Goal: Transaction & Acquisition: Purchase product/service

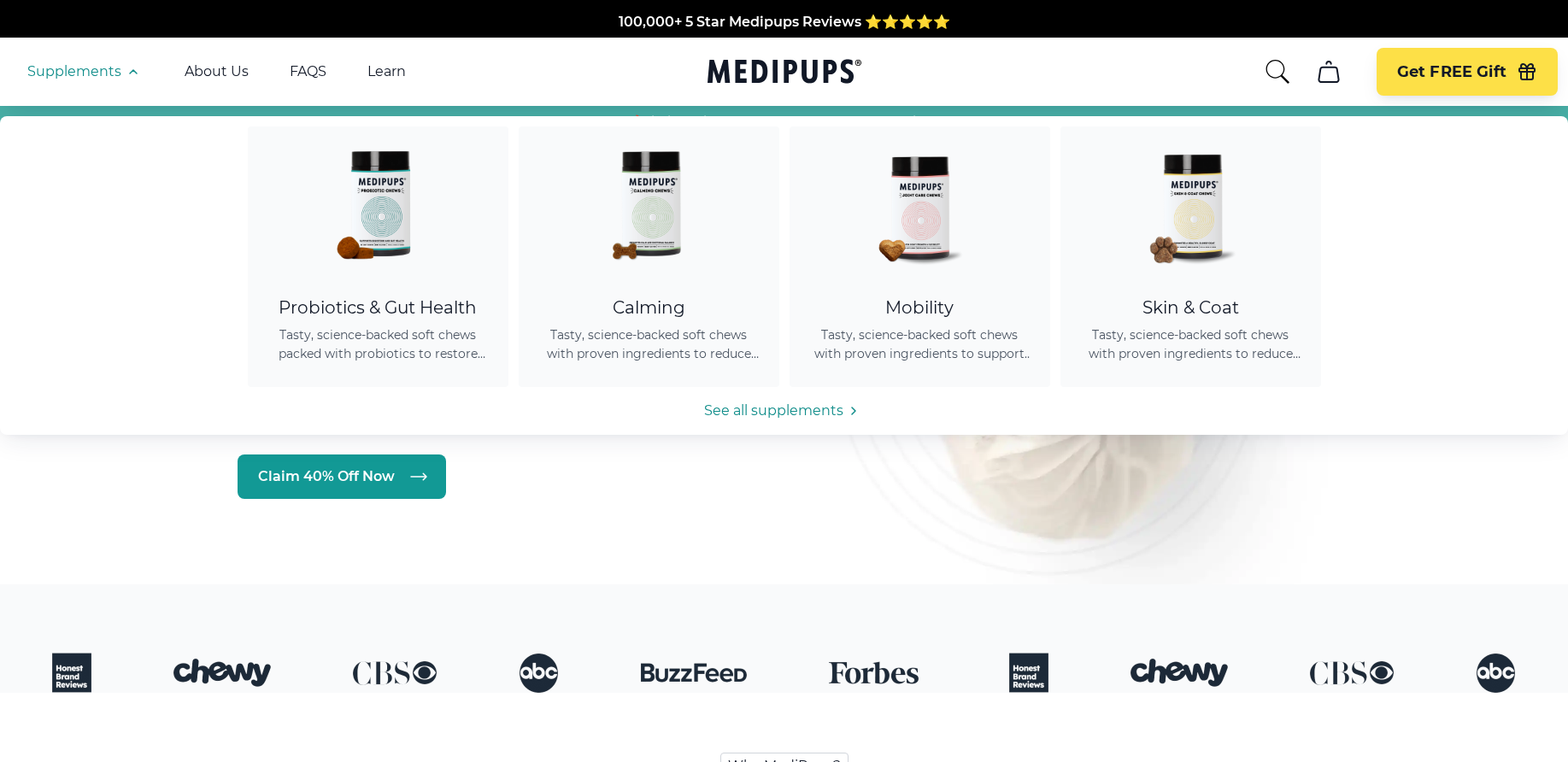
click at [125, 77] on icon "button" at bounding box center [133, 71] width 20 height 20
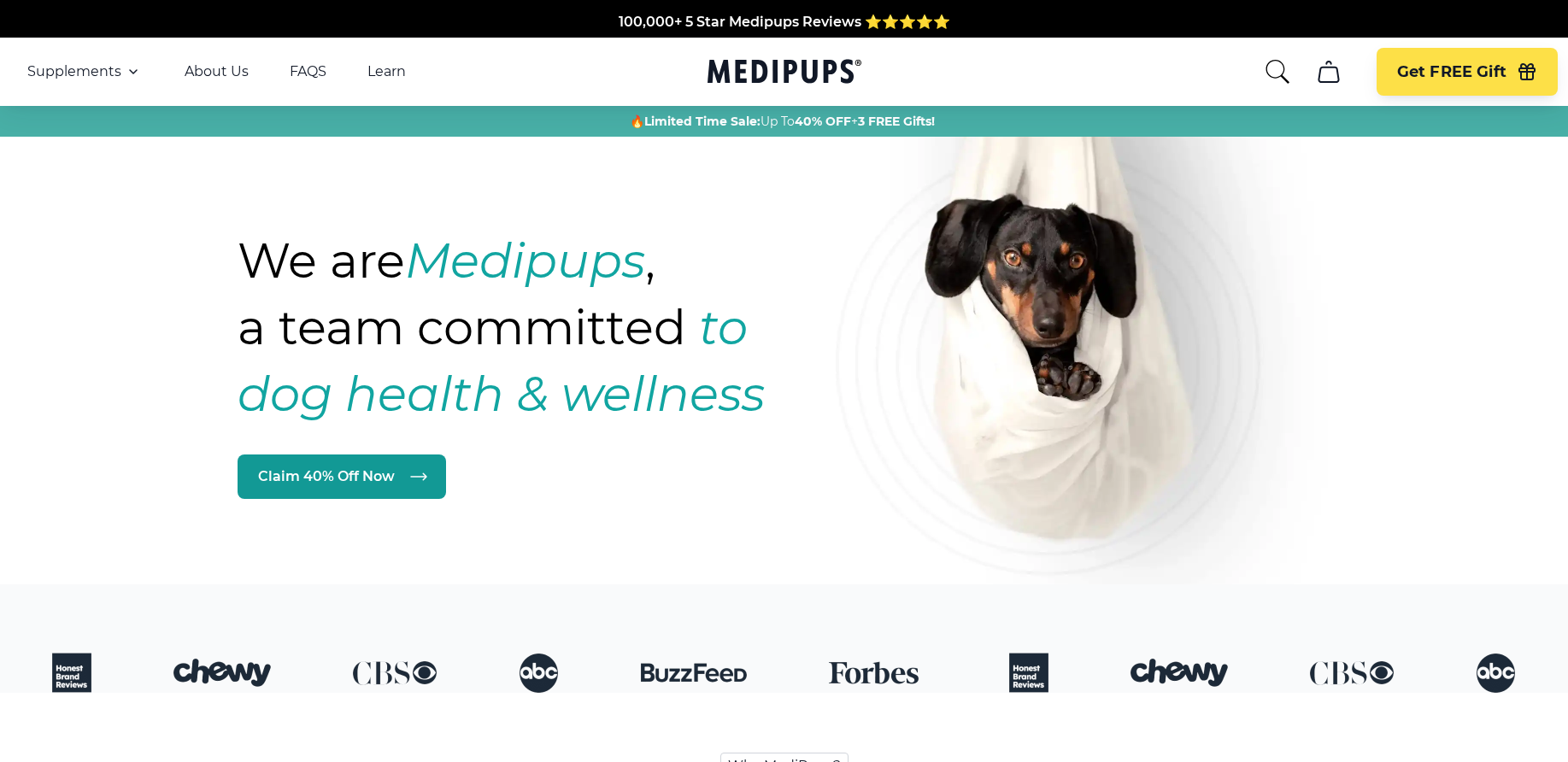
click at [126, 77] on icon "button" at bounding box center [133, 71] width 20 height 20
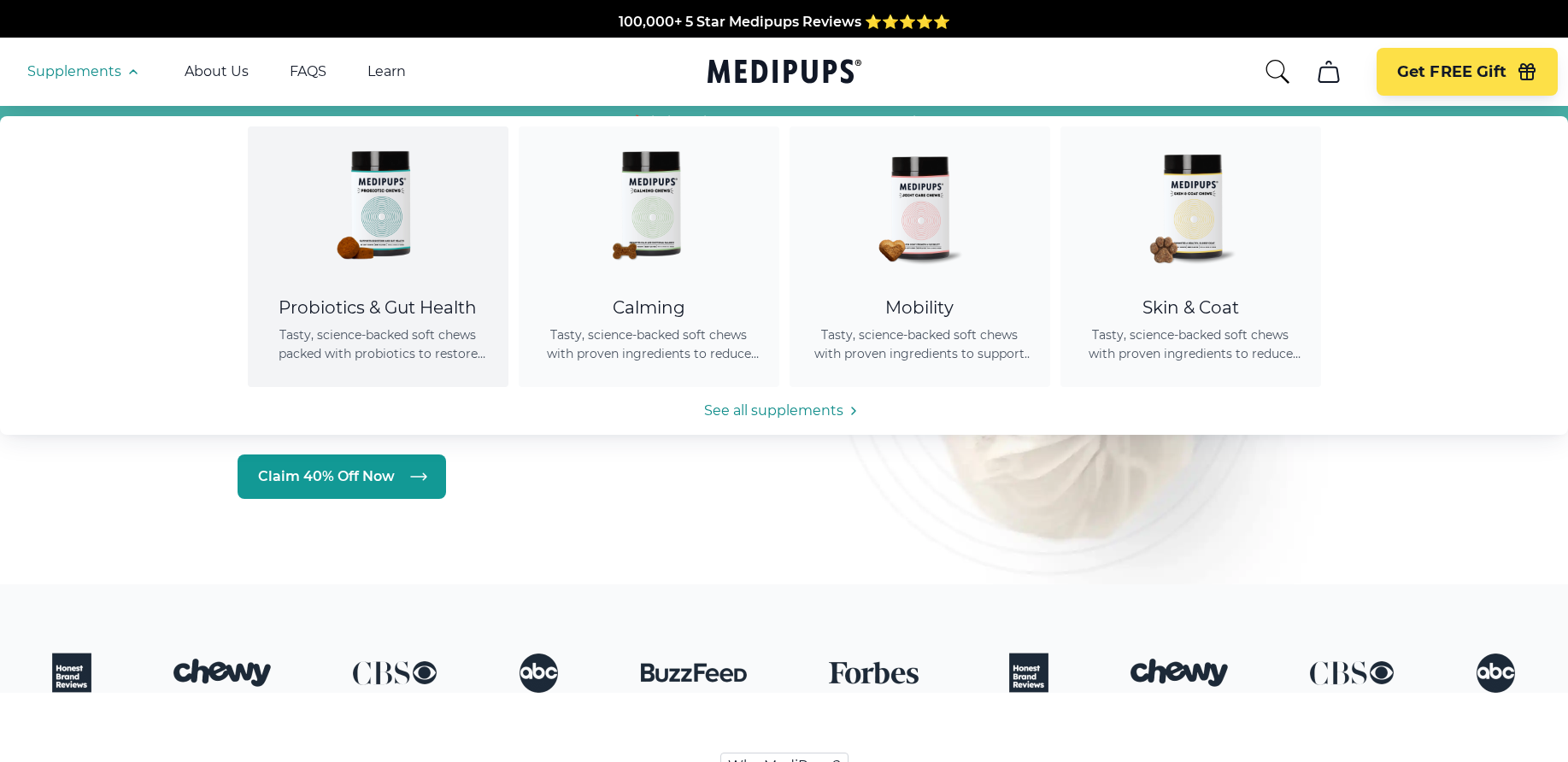
click at [358, 315] on div "Probiotics & Gut Health" at bounding box center [378, 307] width 220 height 21
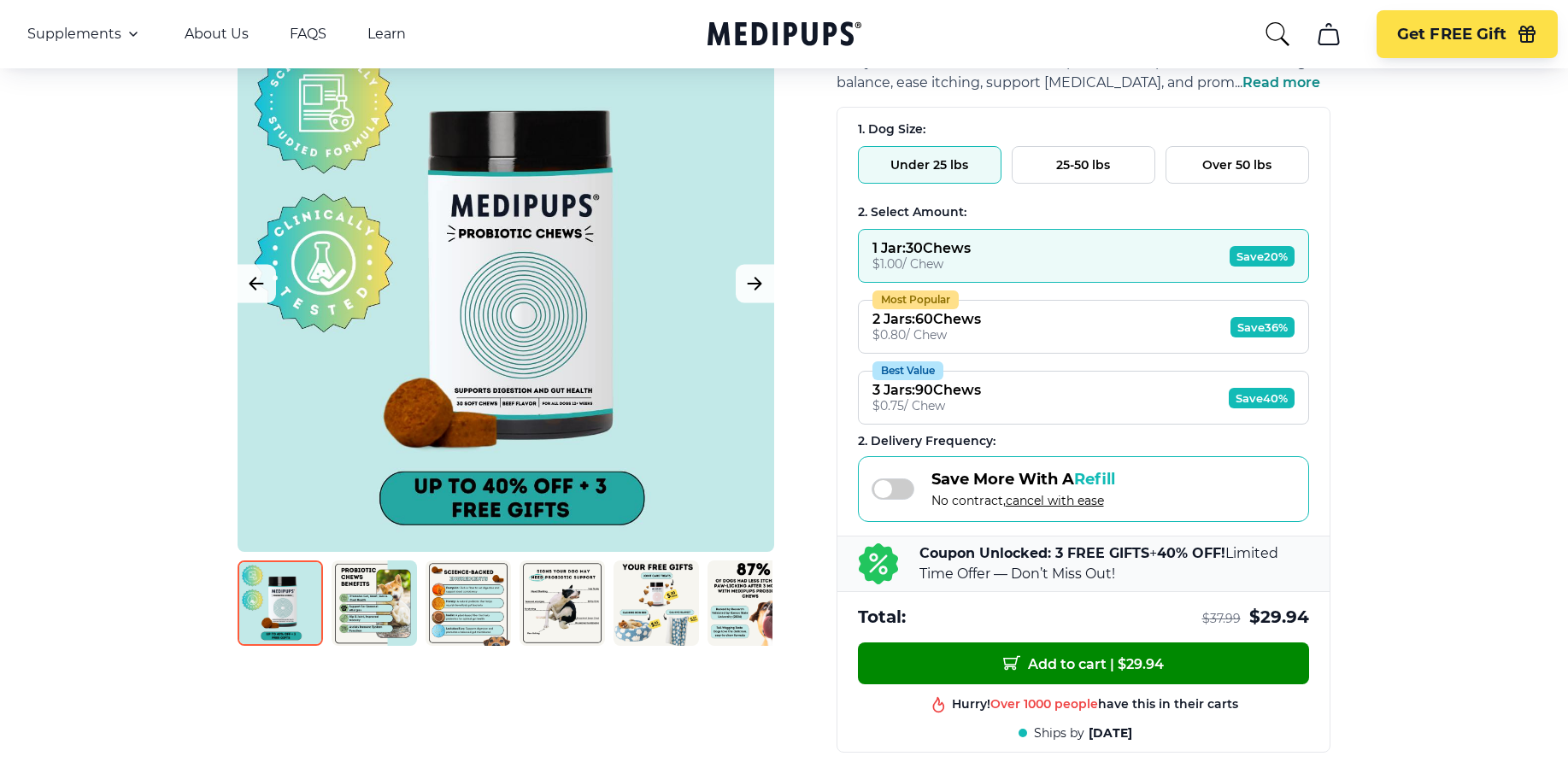
scroll to position [341, 0]
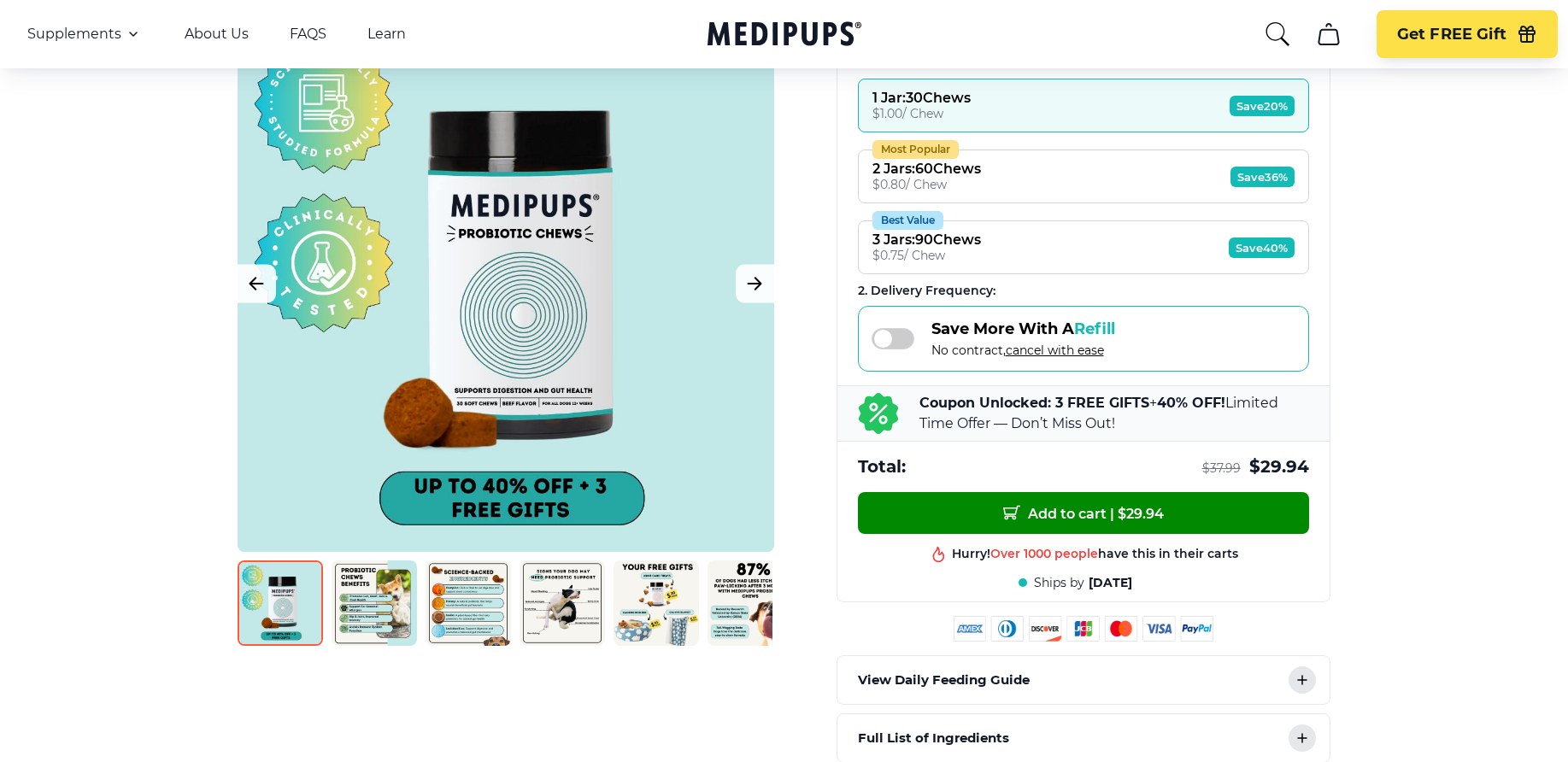
click at [676, 621] on img at bounding box center [655, 602] width 85 height 85
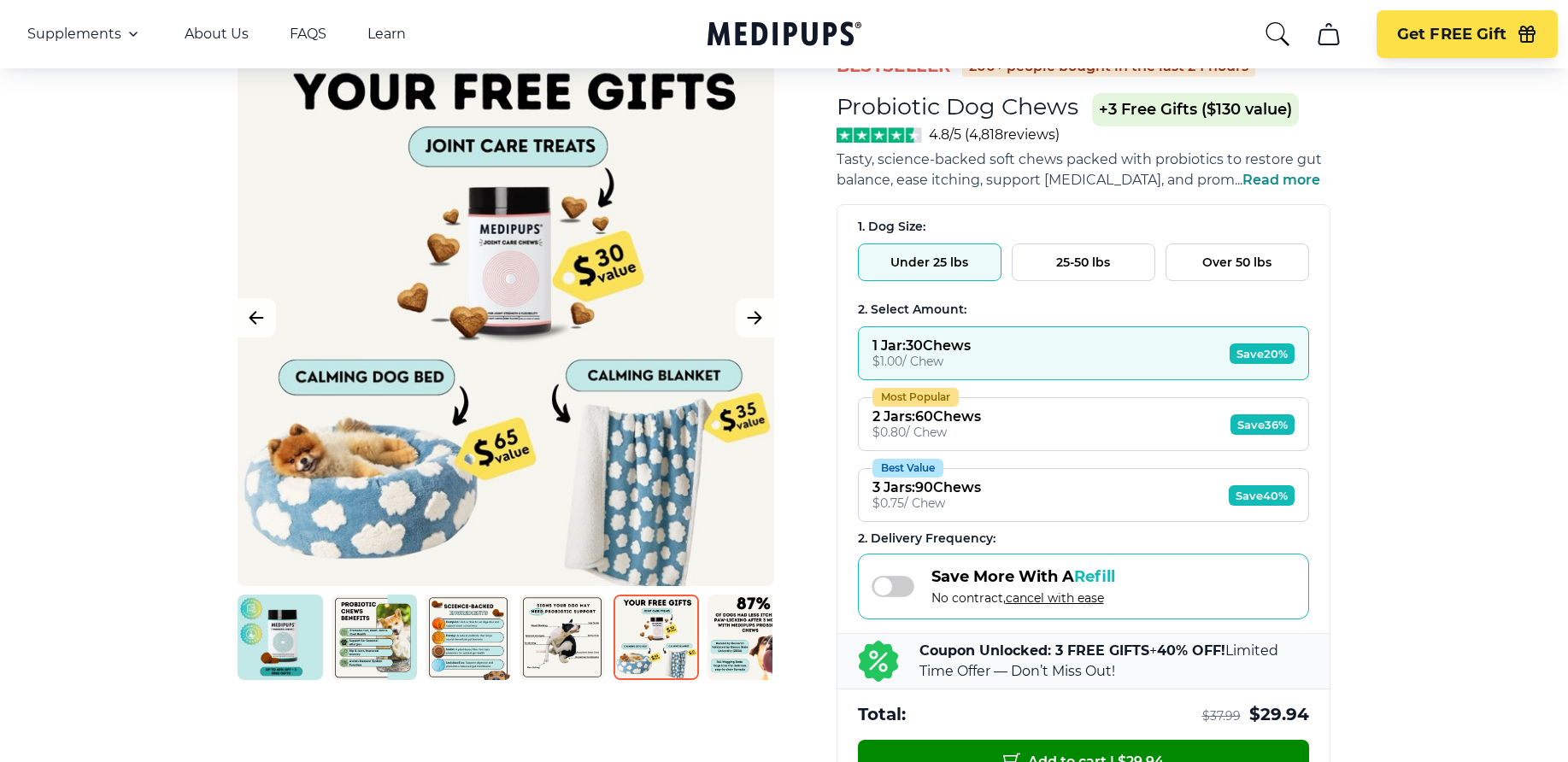
scroll to position [0, 0]
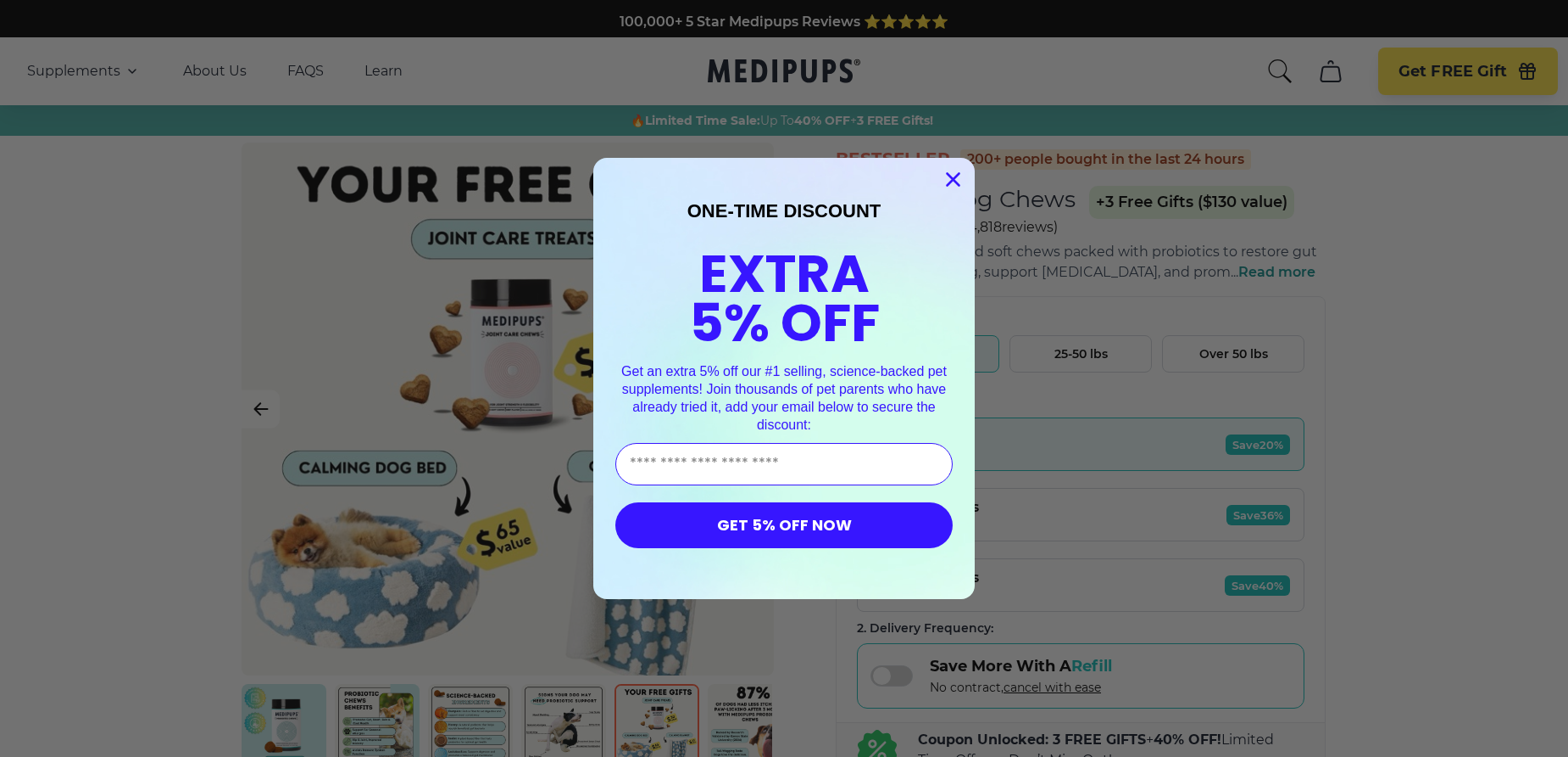
click at [947, 175] on circle "Close dialog" at bounding box center [954, 180] width 28 height 28
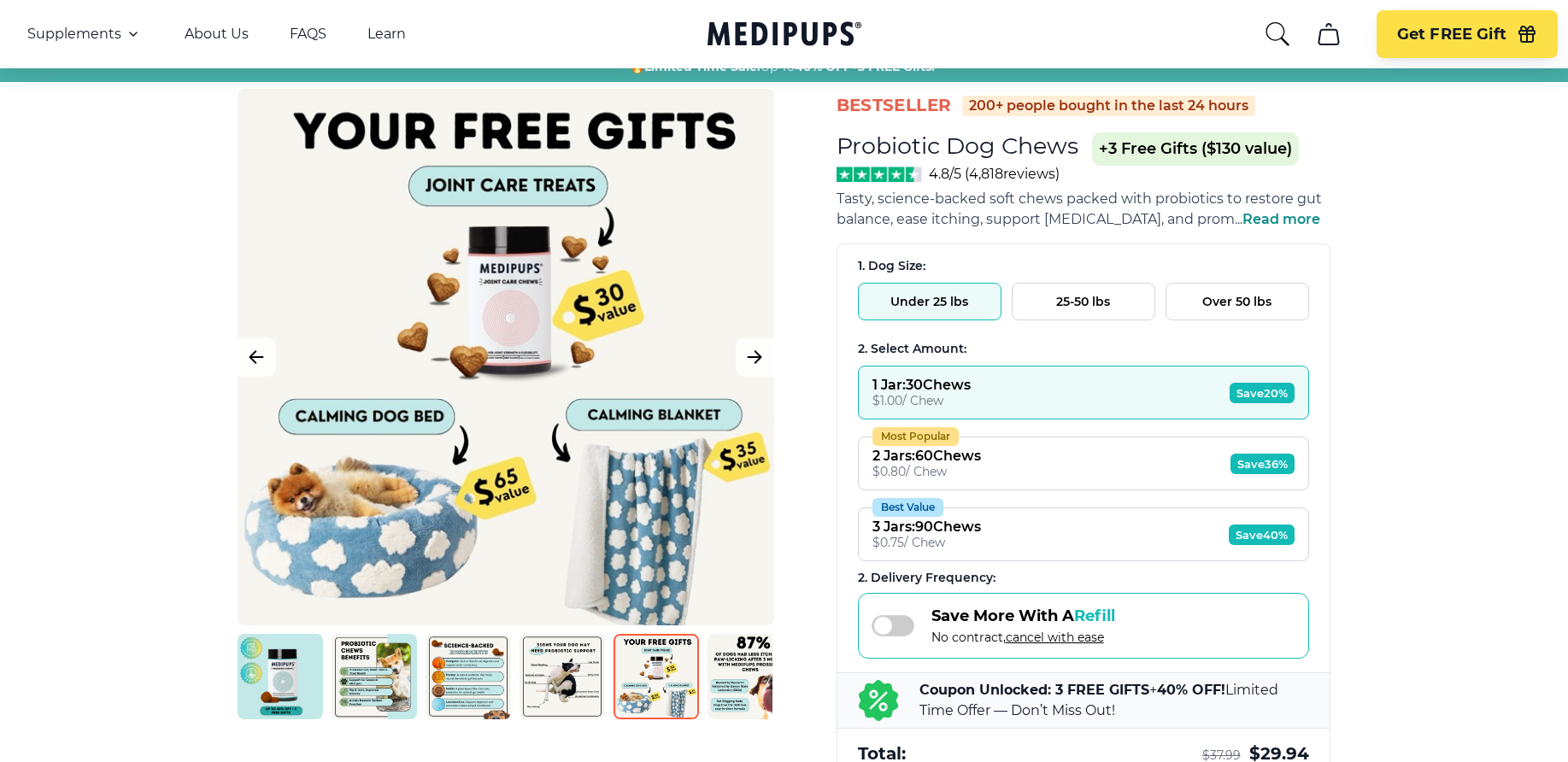
scroll to position [85, 0]
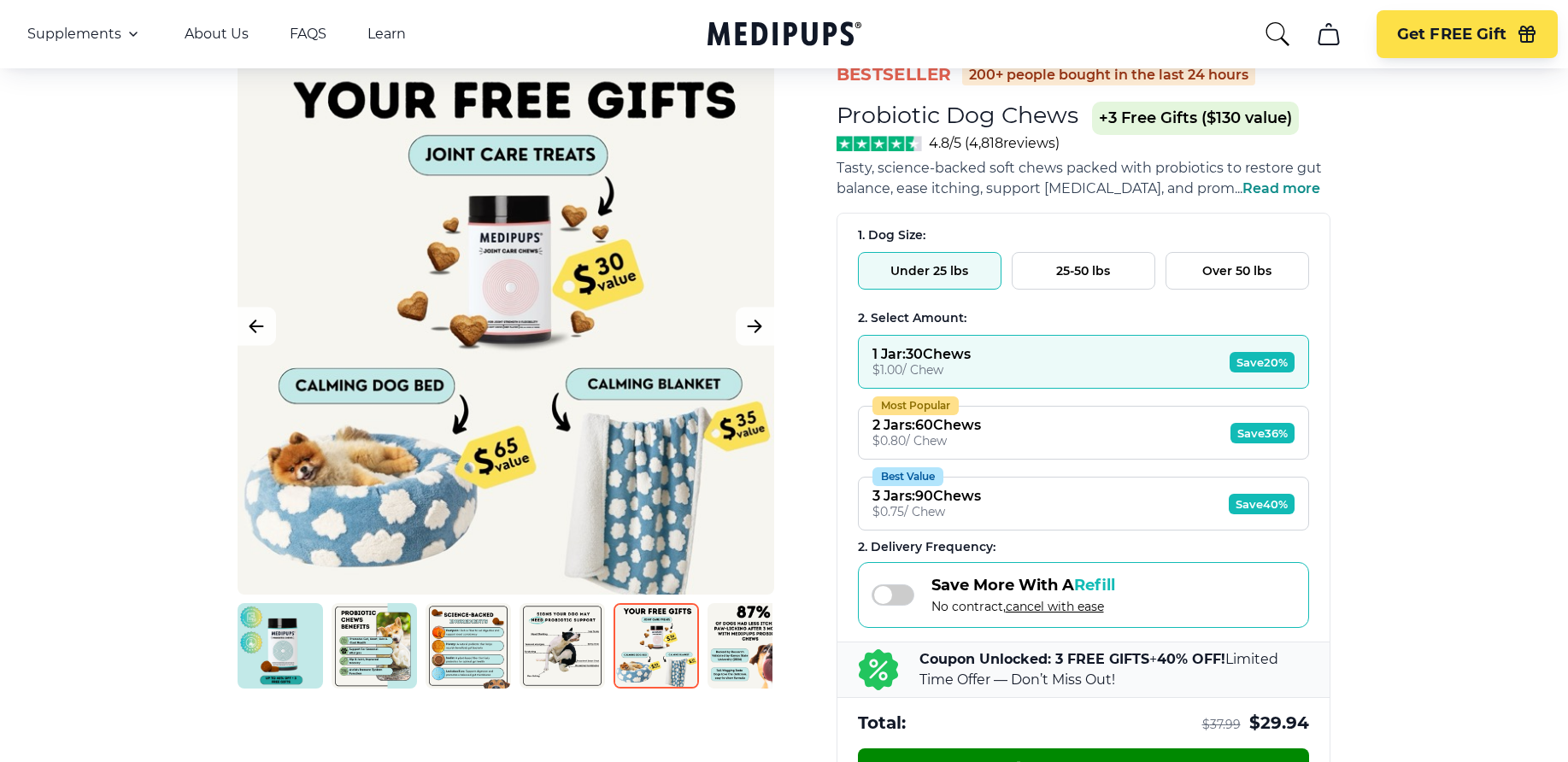
click at [561, 652] on img at bounding box center [561, 645] width 85 height 85
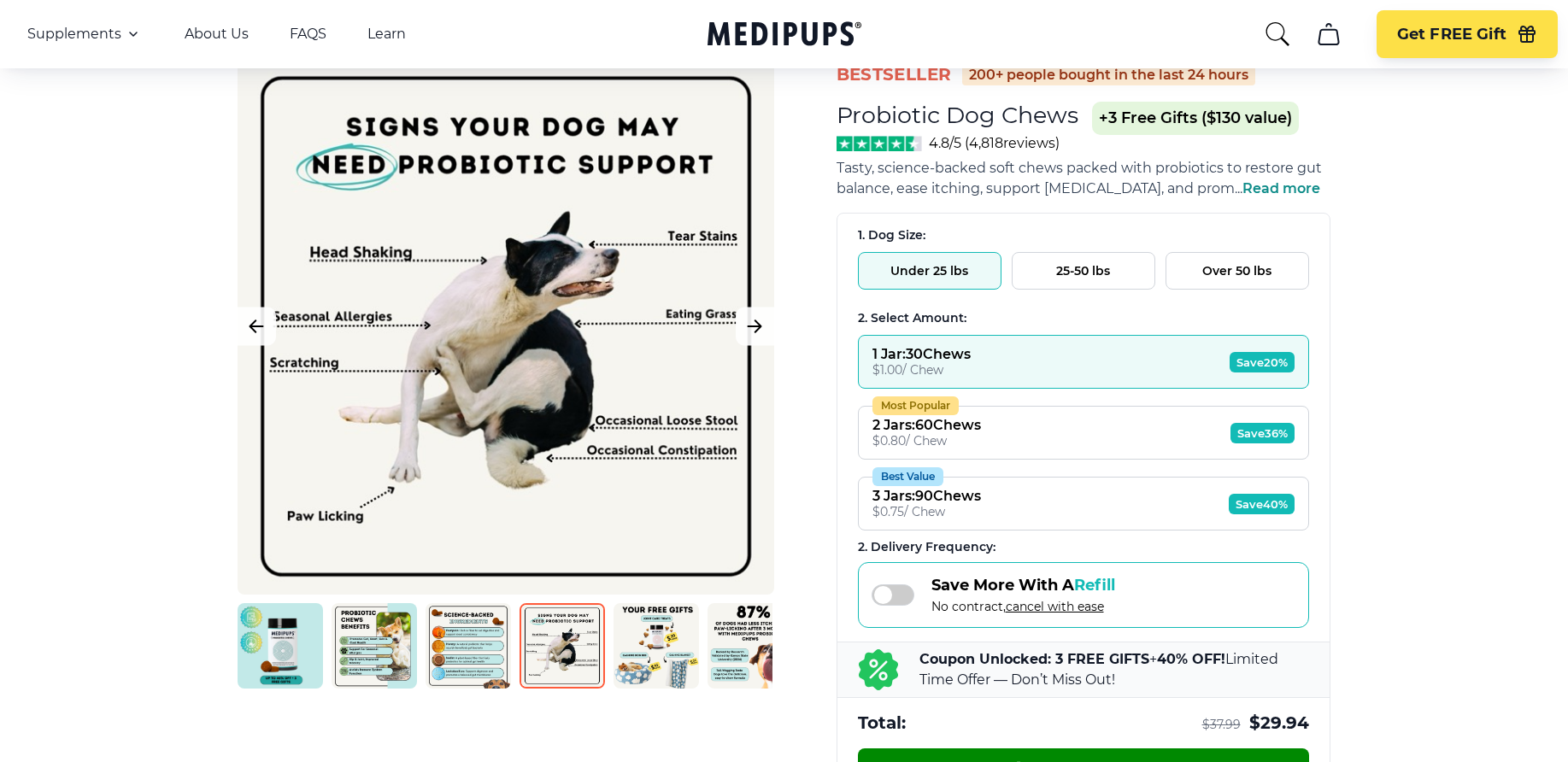
click at [1261, 428] on span "Save 36%" at bounding box center [1262, 432] width 64 height 20
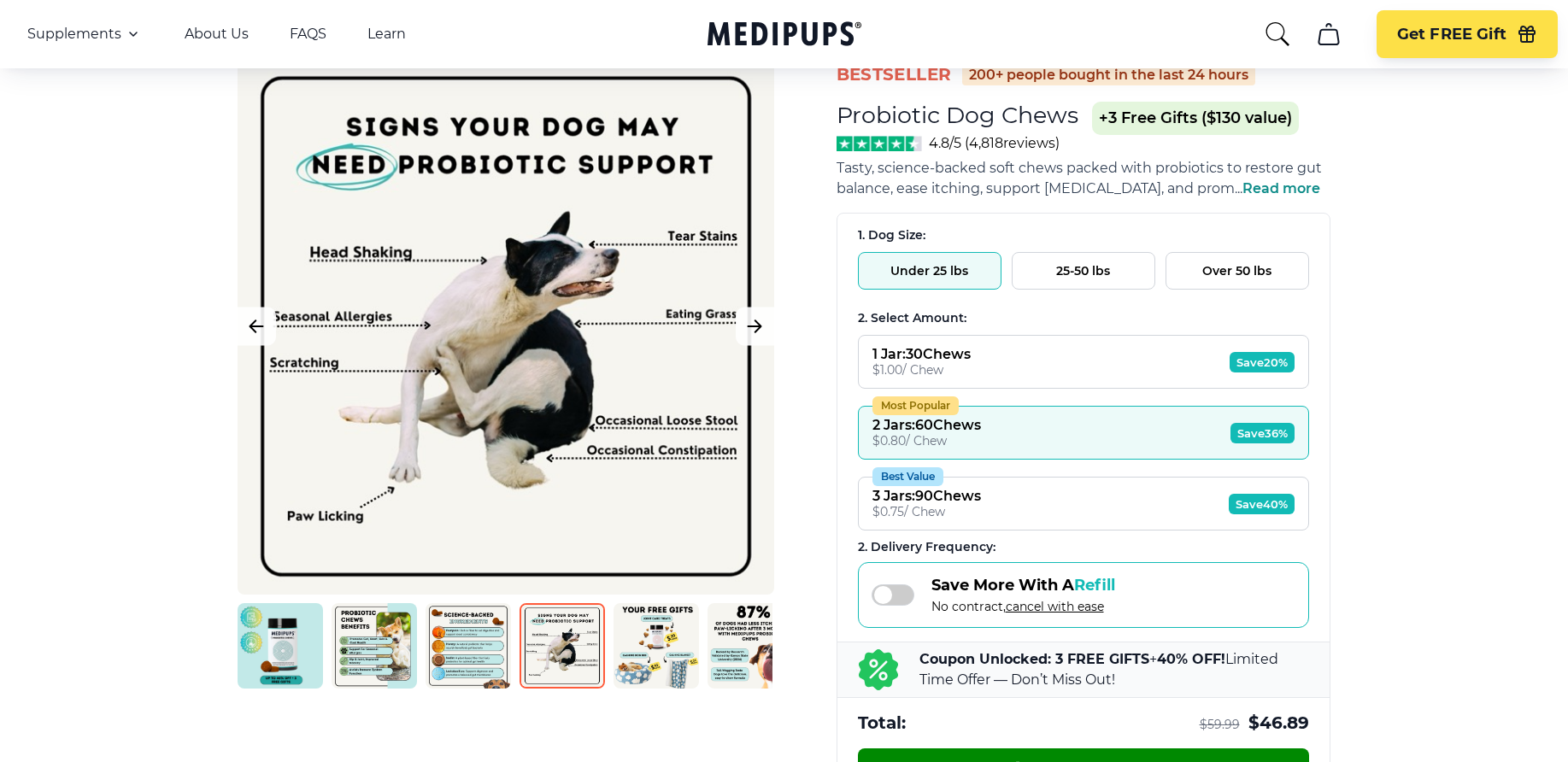
click at [1080, 438] on button "Most Popular 2 Jars : 60 Chews $ 0.80 / Chew Save 36%" at bounding box center [1083, 432] width 452 height 54
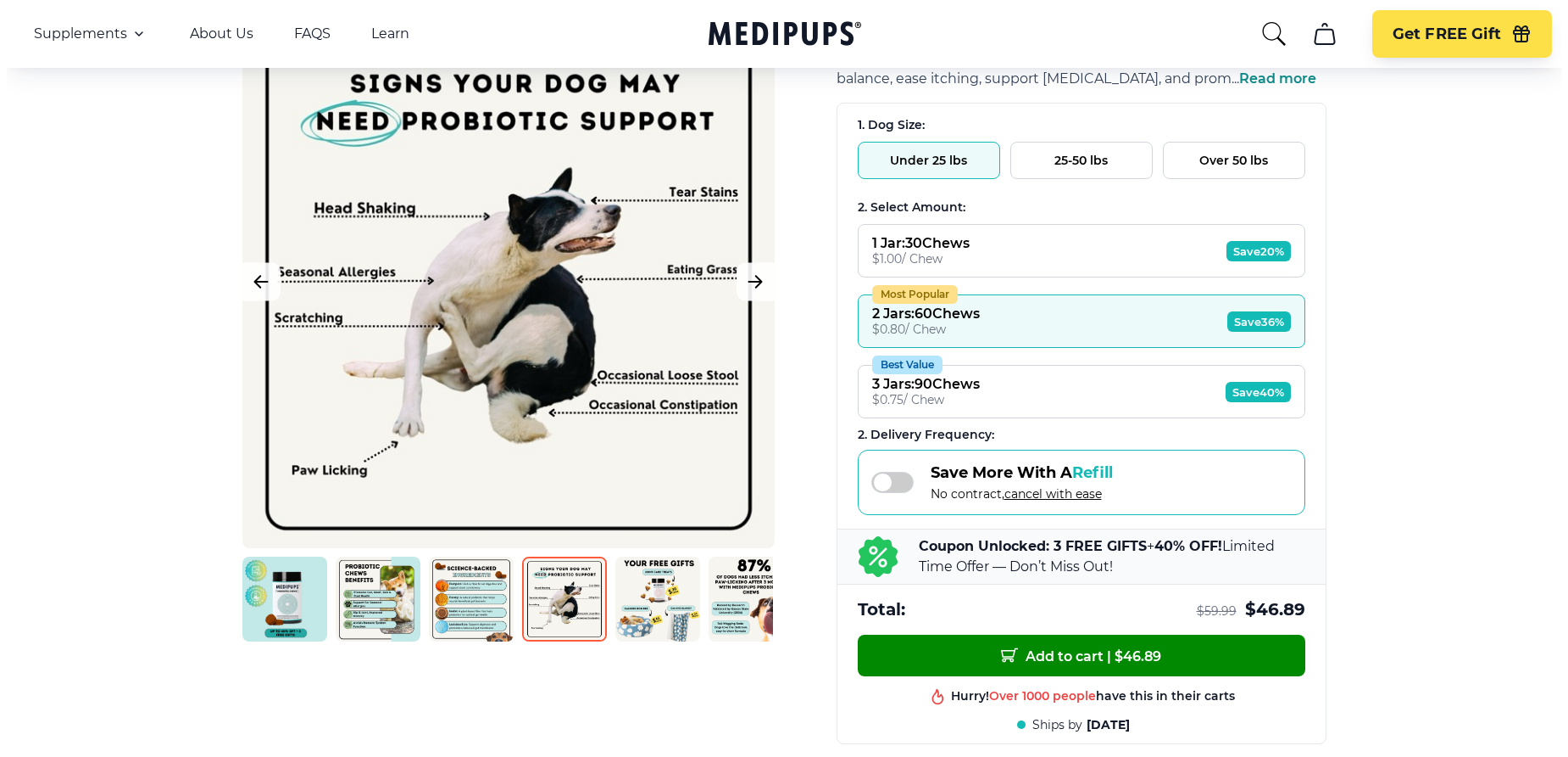
scroll to position [339, 0]
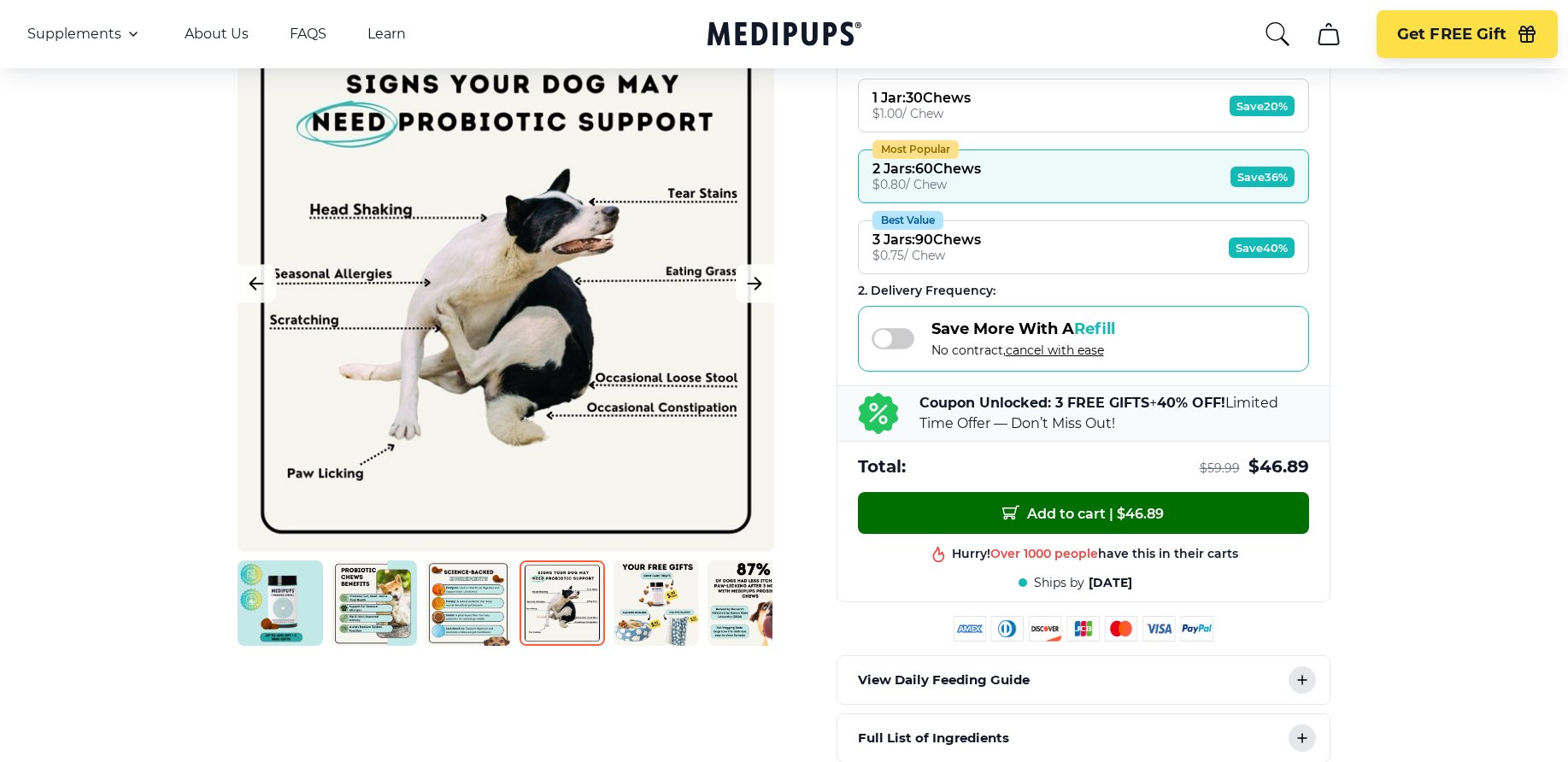
click at [1074, 518] on span "Add to cart | $ 46.89" at bounding box center [1083, 513] width 162 height 18
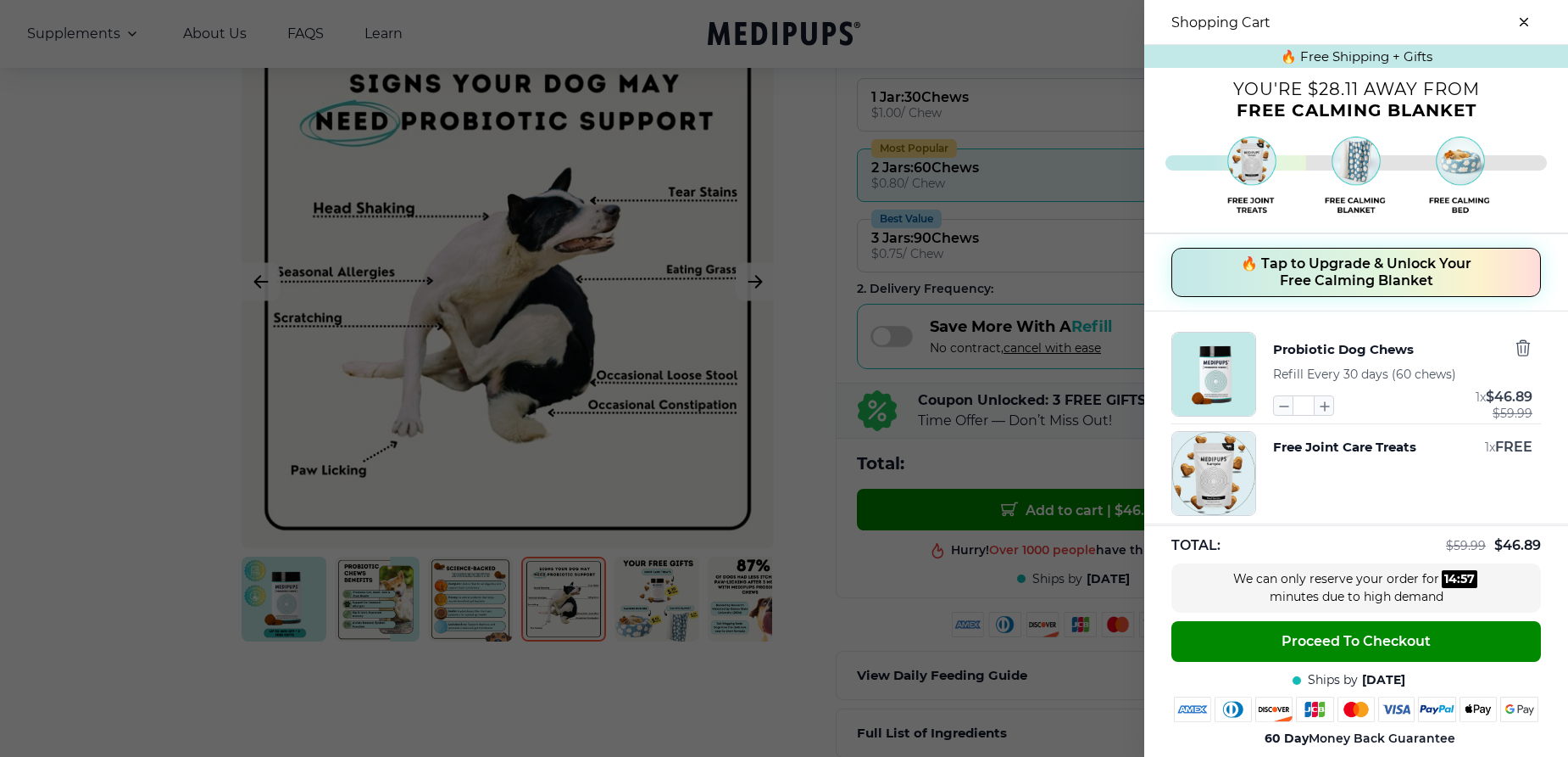
click at [804, 232] on div at bounding box center [784, 378] width 1568 height 757
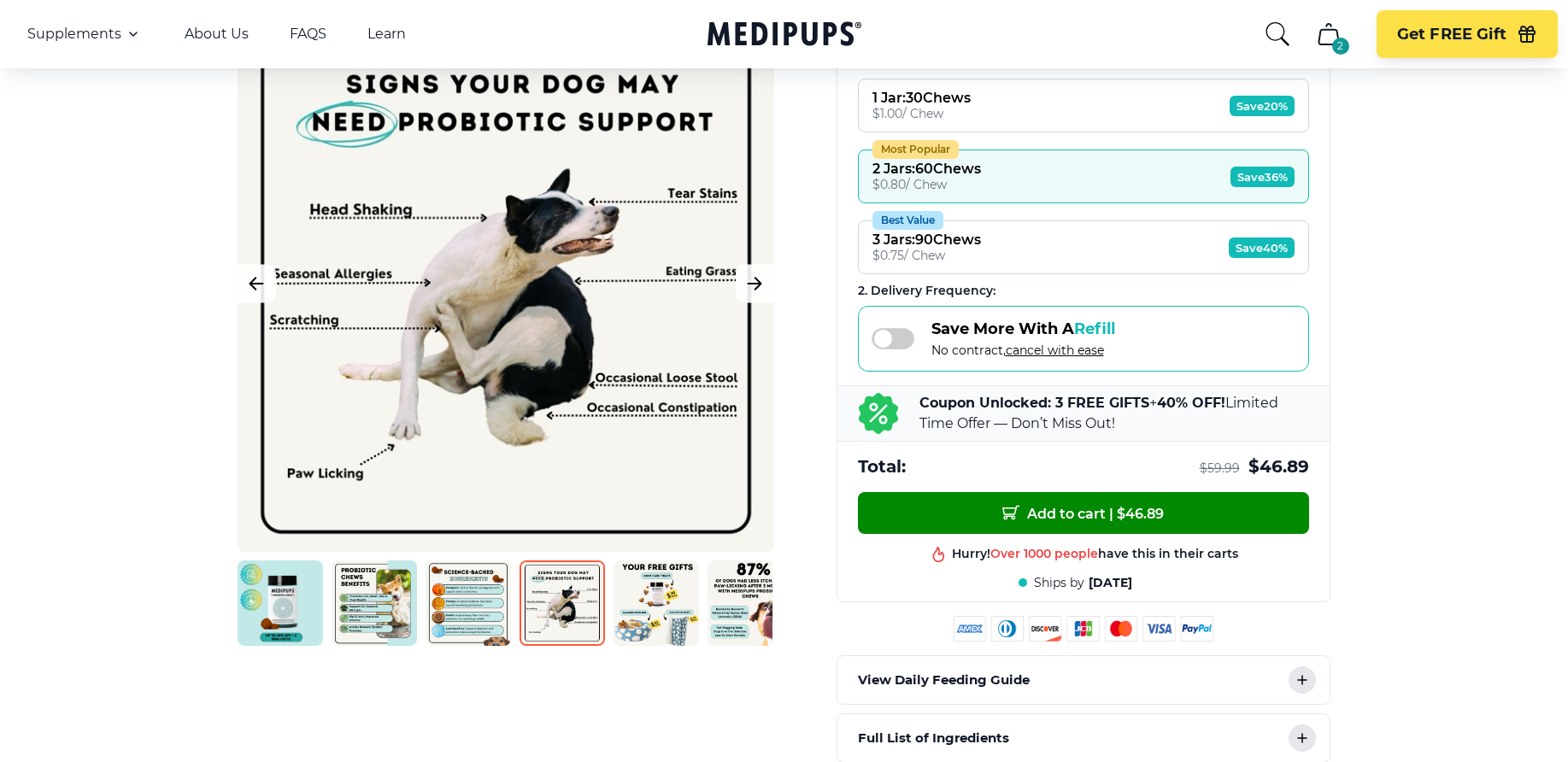
click at [1039, 242] on button "Best Value 3 Jars : 90 Chews $ 0.75 / Chew Save 40%" at bounding box center [1083, 247] width 452 height 54
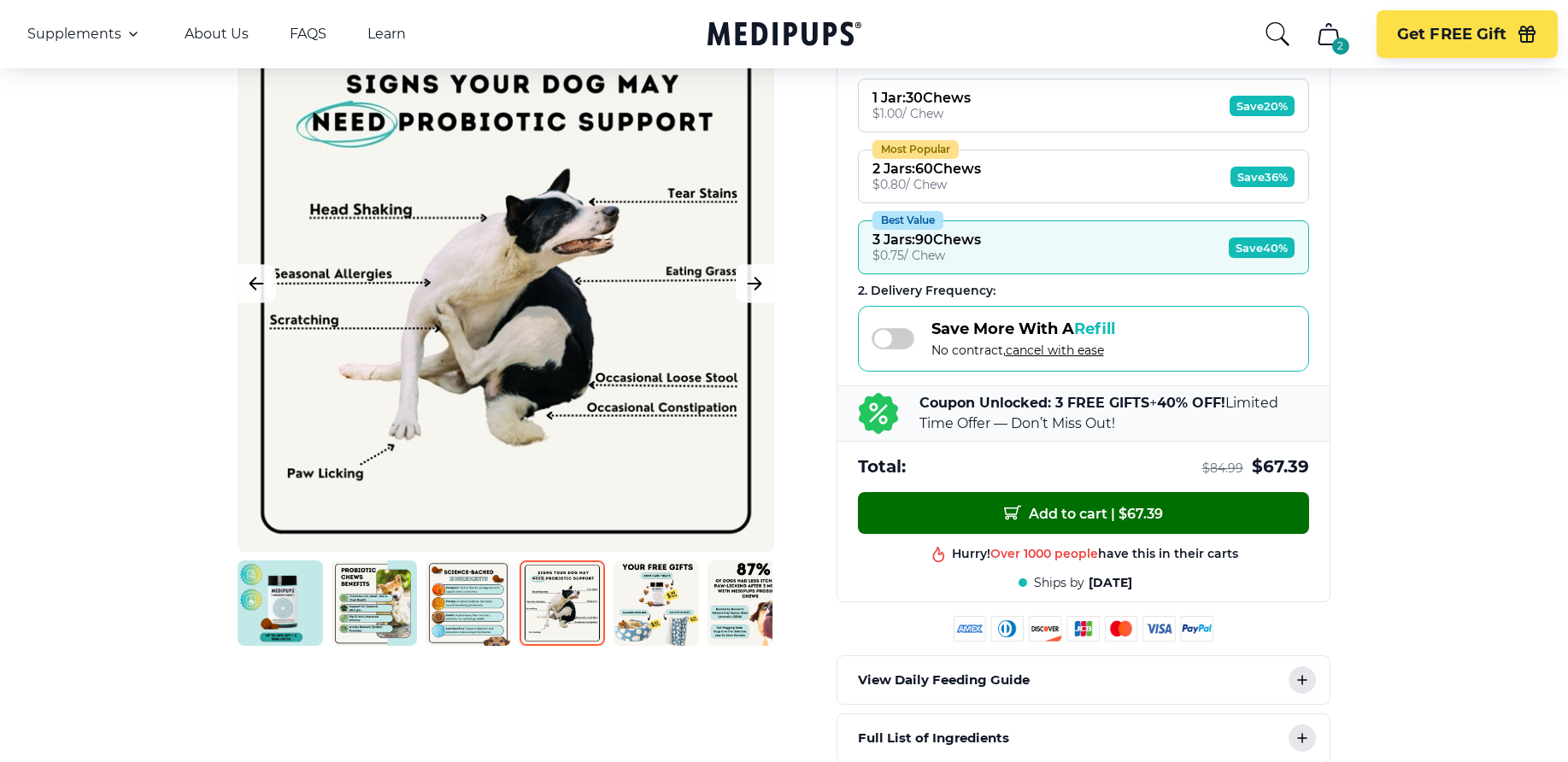
click at [1035, 516] on span "Add to cart | $ 67.39" at bounding box center [1083, 513] width 159 height 18
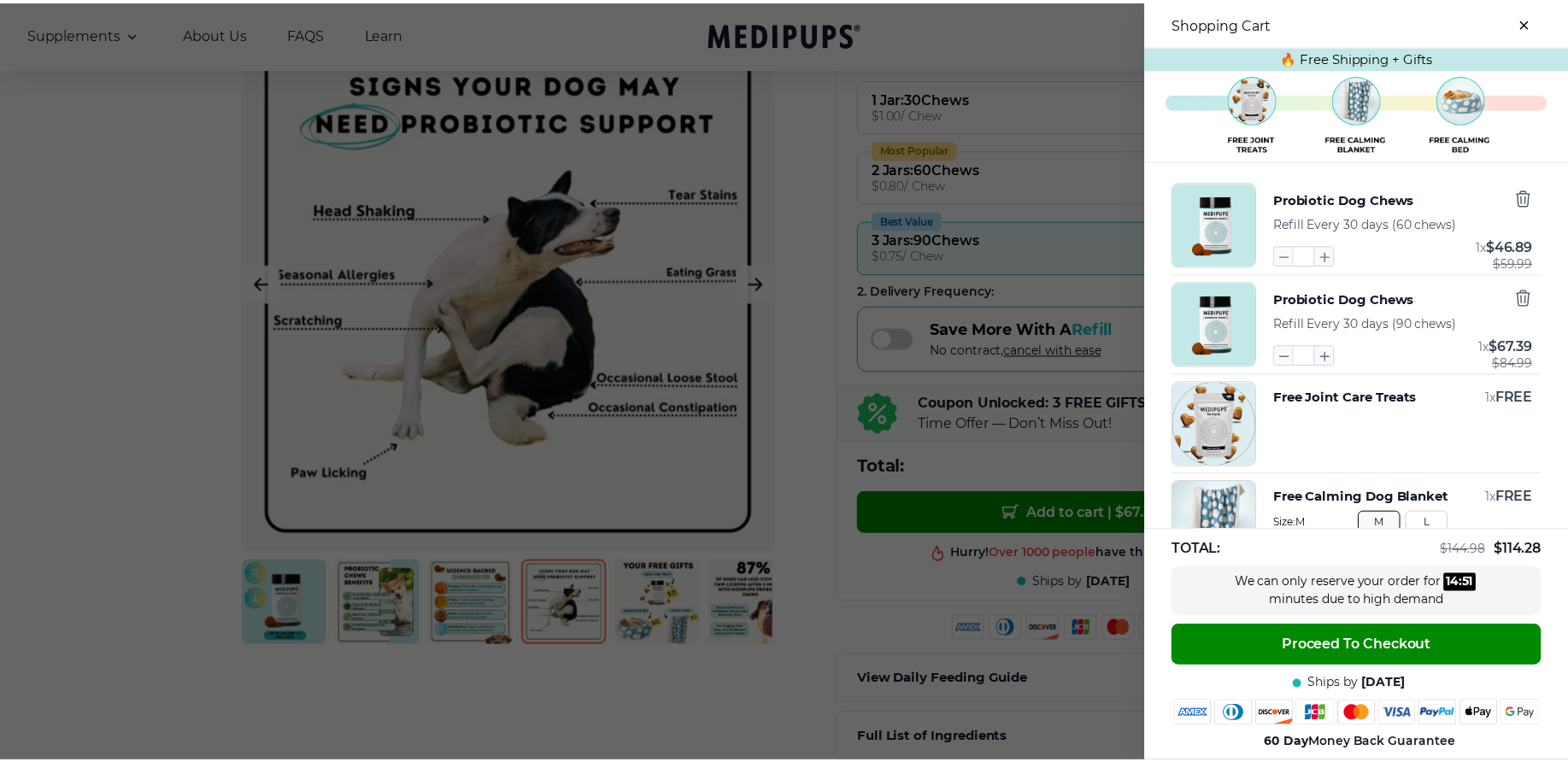
scroll to position [0, 0]
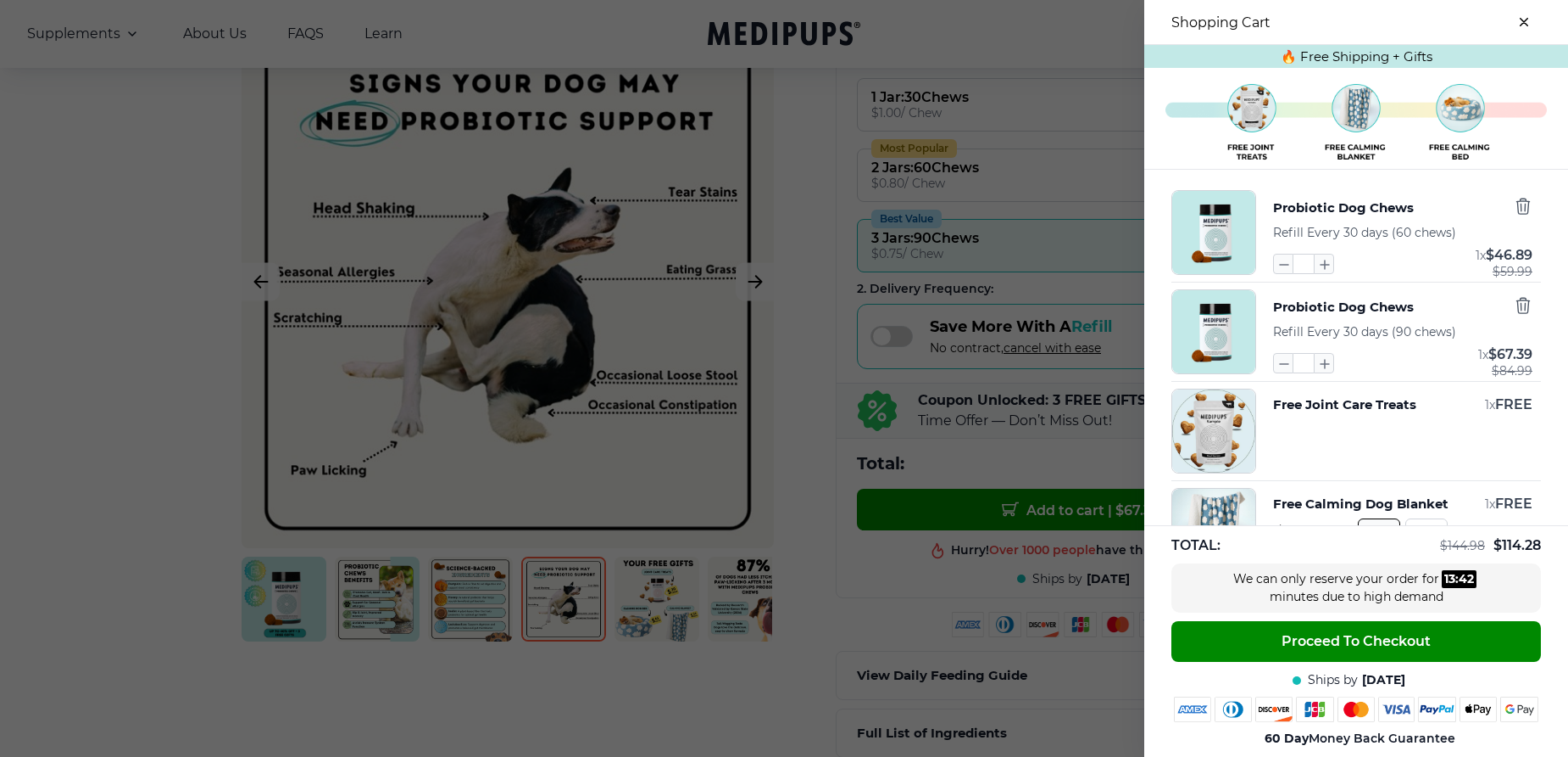
click at [777, 398] on div at bounding box center [784, 378] width 1568 height 757
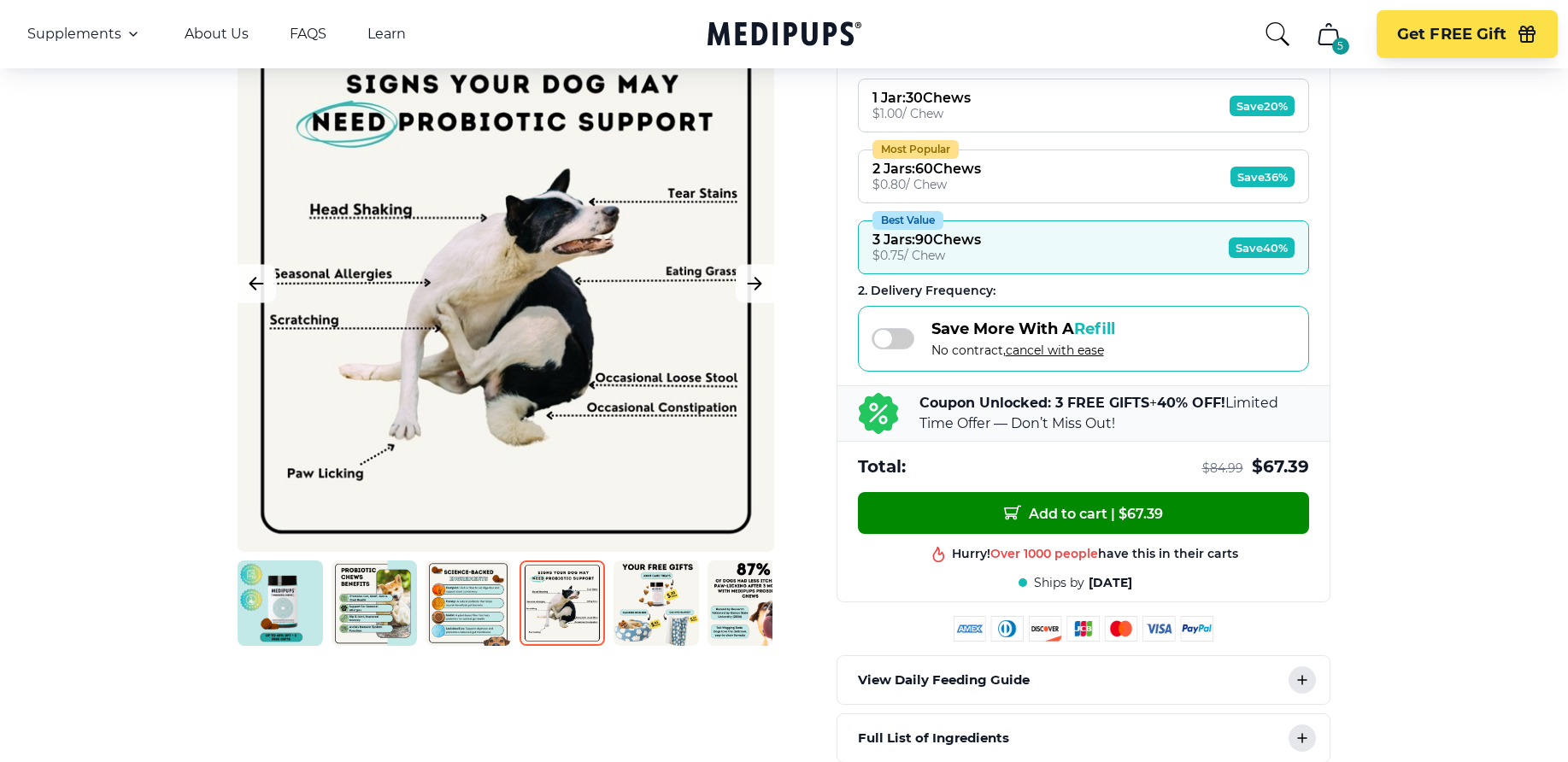
click at [644, 618] on img at bounding box center [655, 602] width 85 height 85
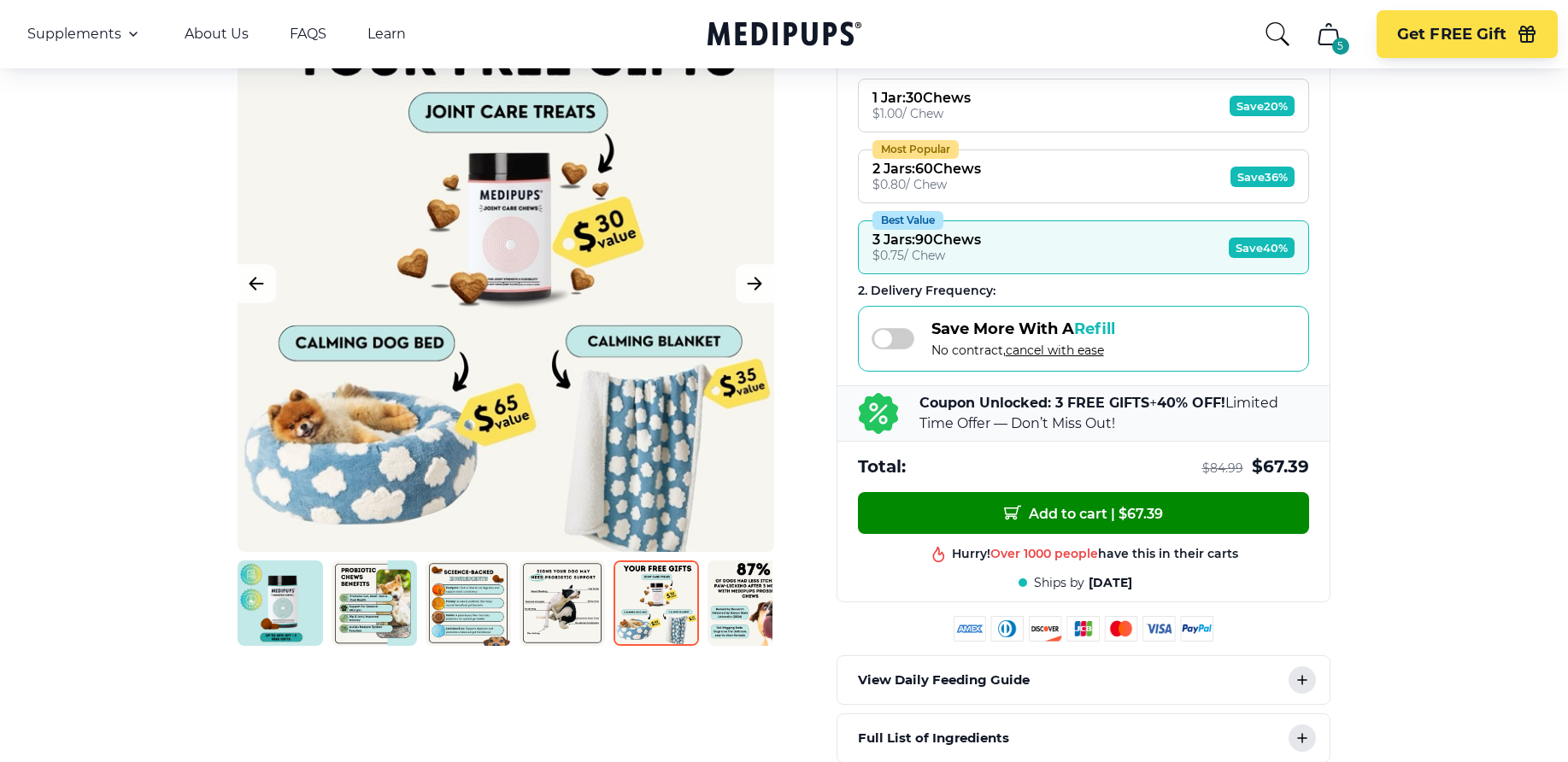
click at [720, 608] on img at bounding box center [749, 602] width 85 height 85
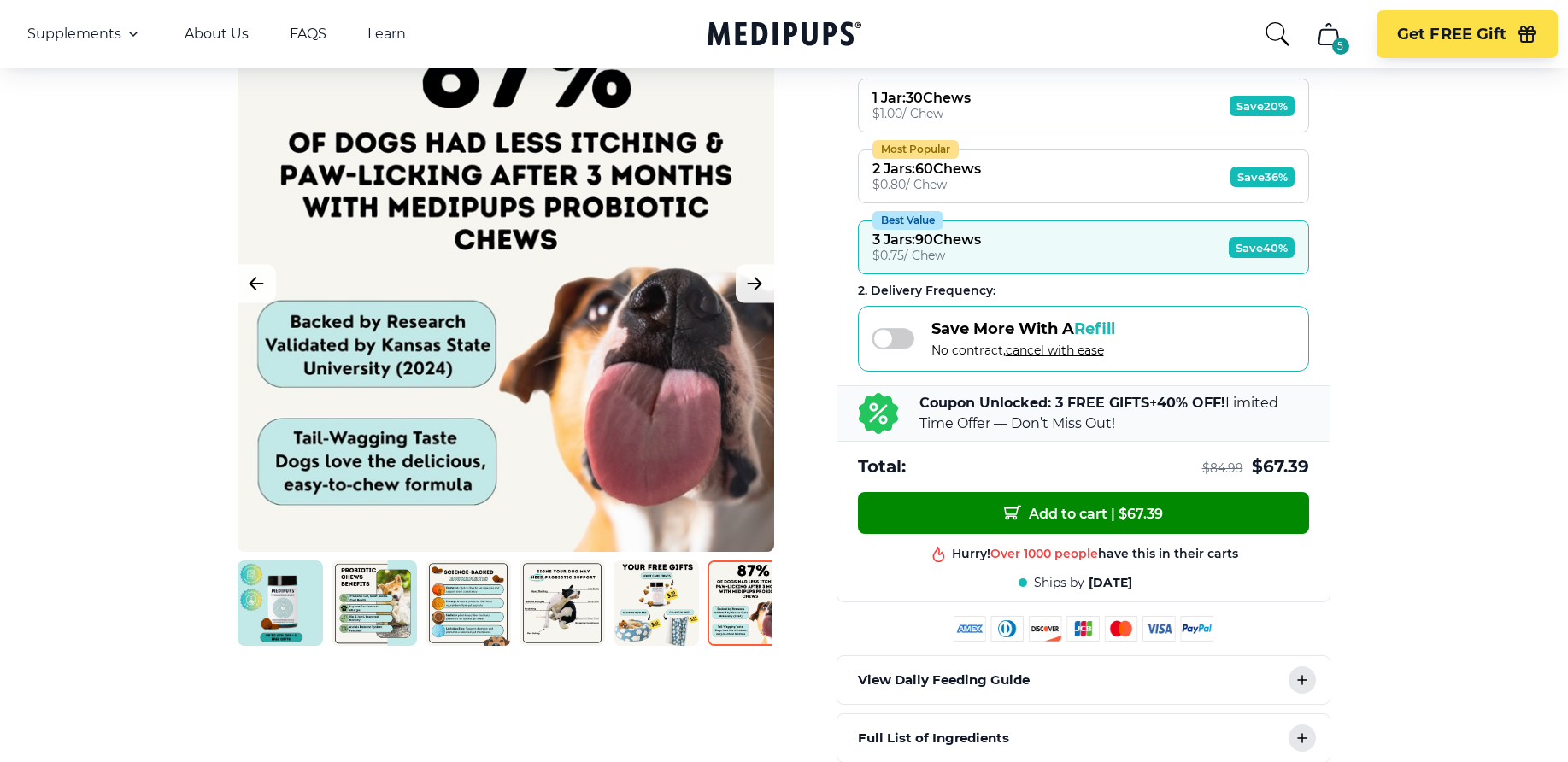
click at [368, 598] on img at bounding box center [373, 602] width 85 height 85
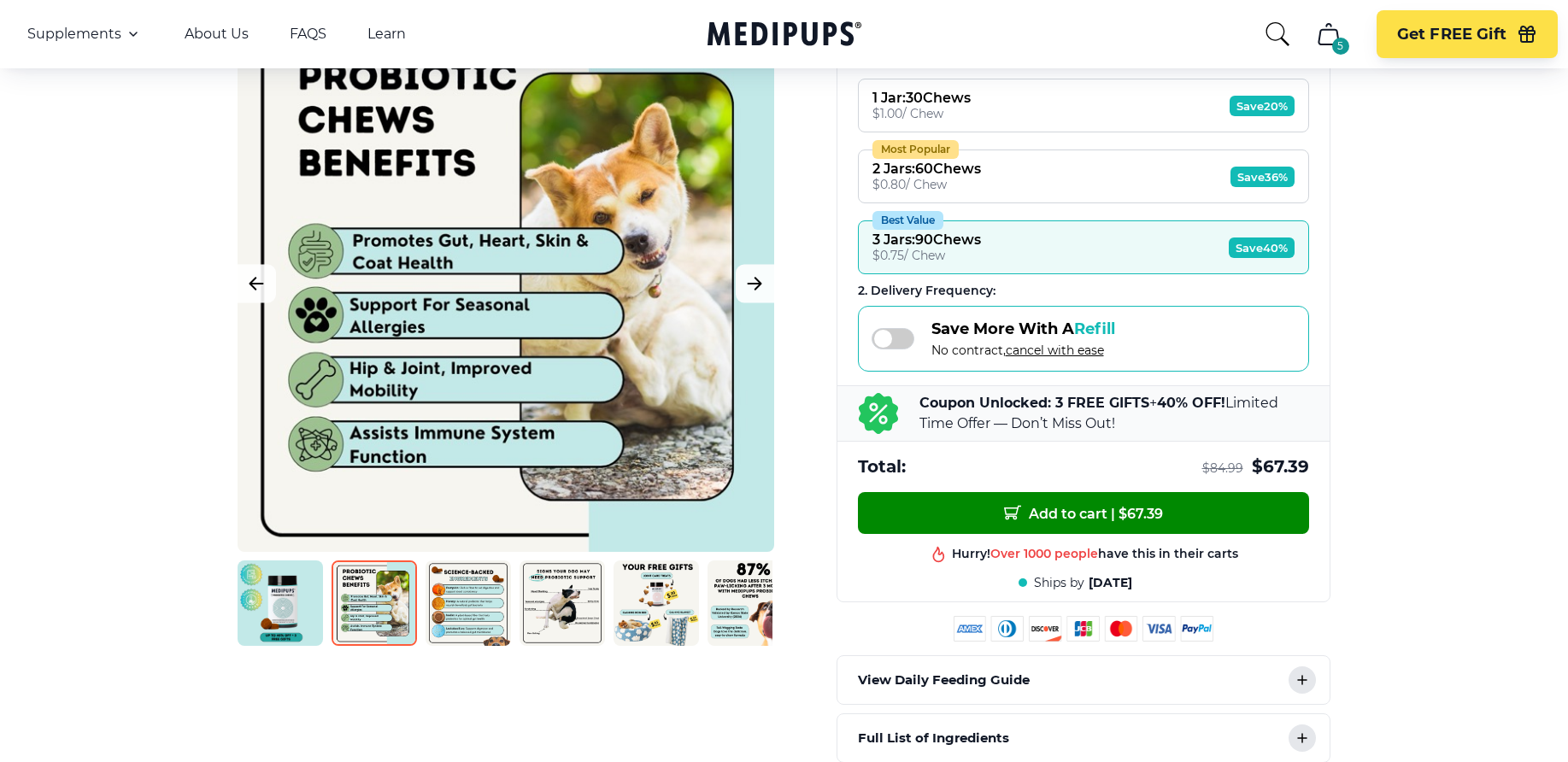
click at [470, 607] on img at bounding box center [467, 602] width 85 height 85
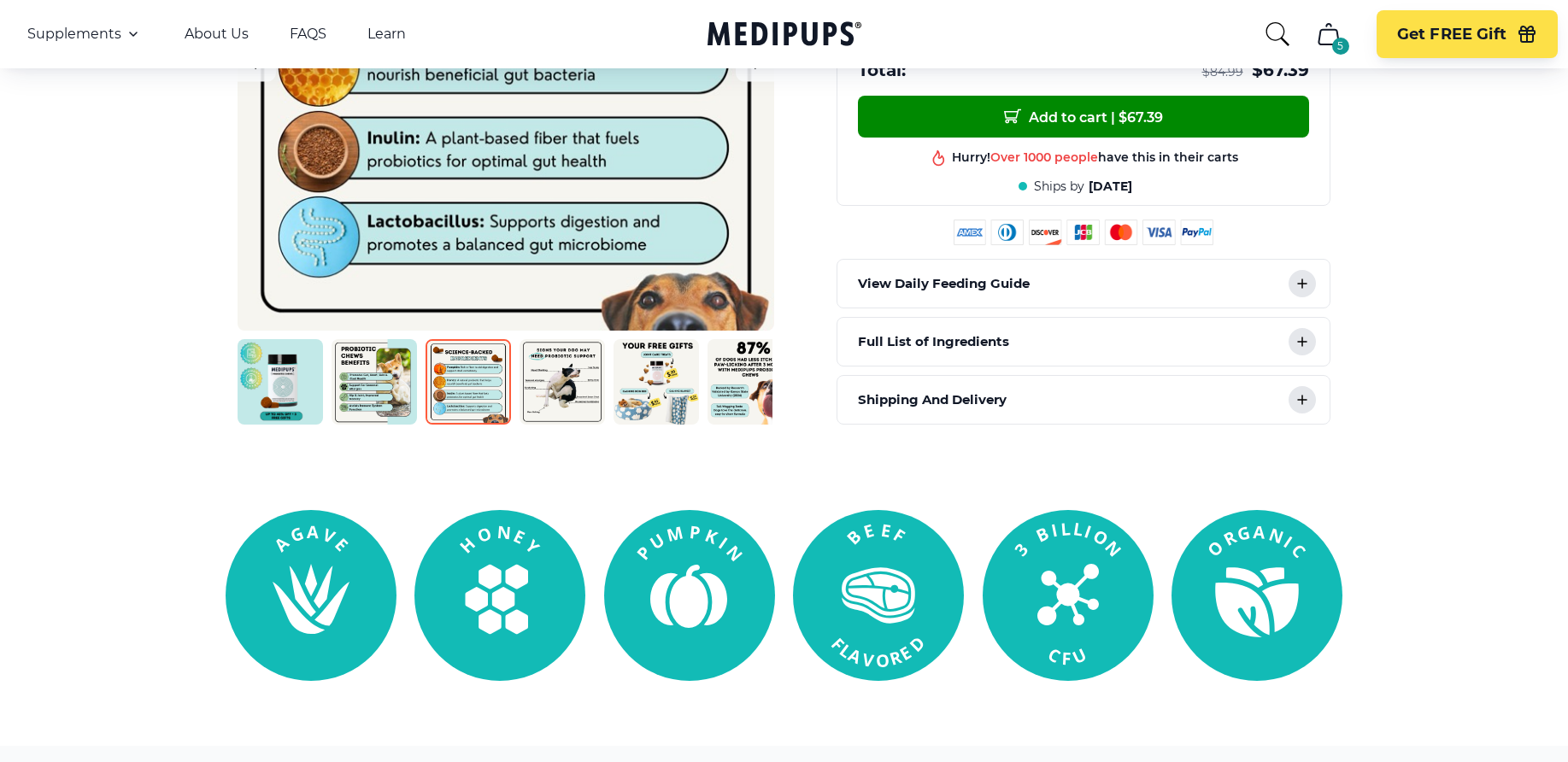
scroll to position [768, 0]
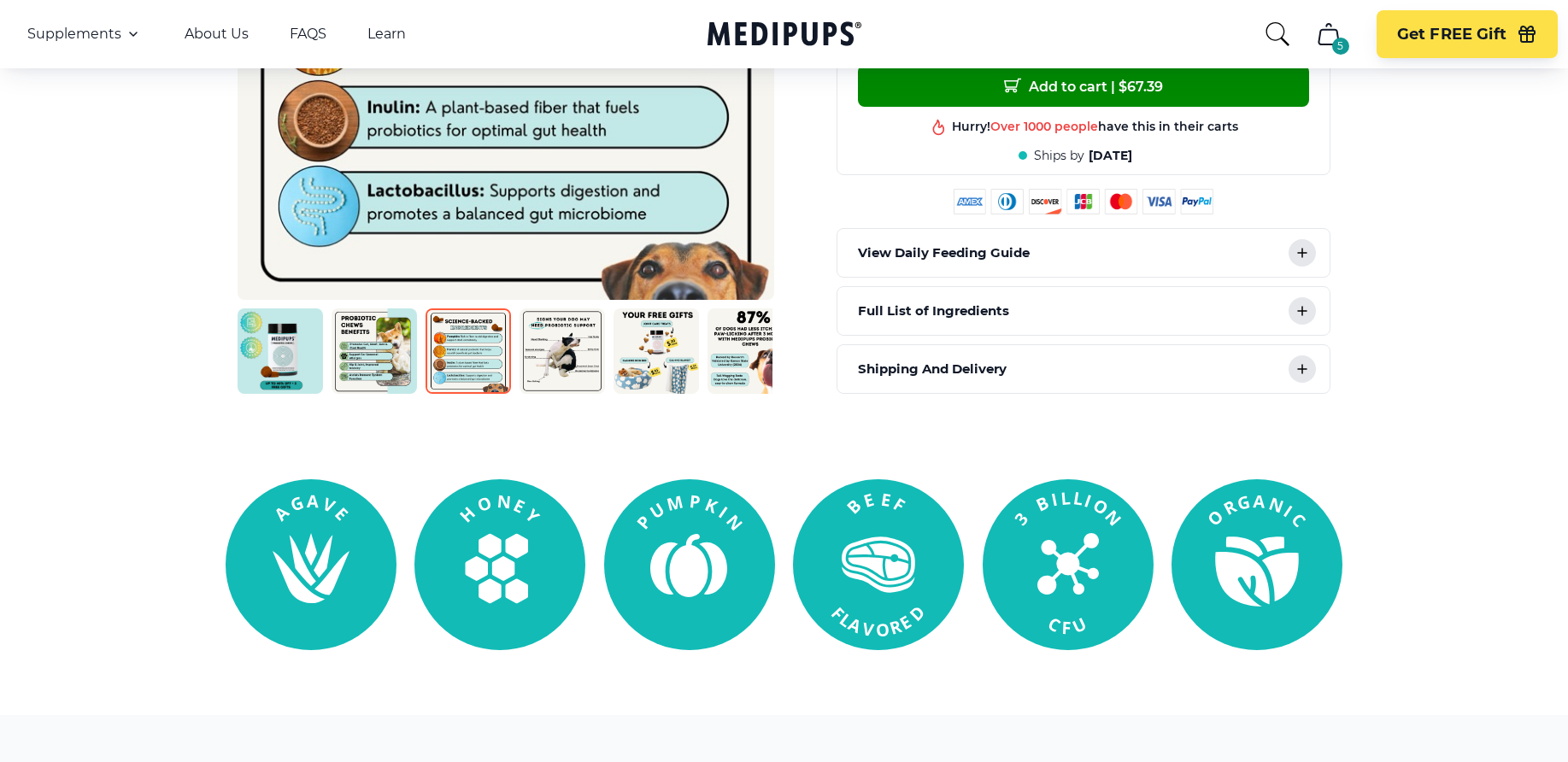
click at [1307, 312] on icon at bounding box center [1302, 310] width 20 height 20
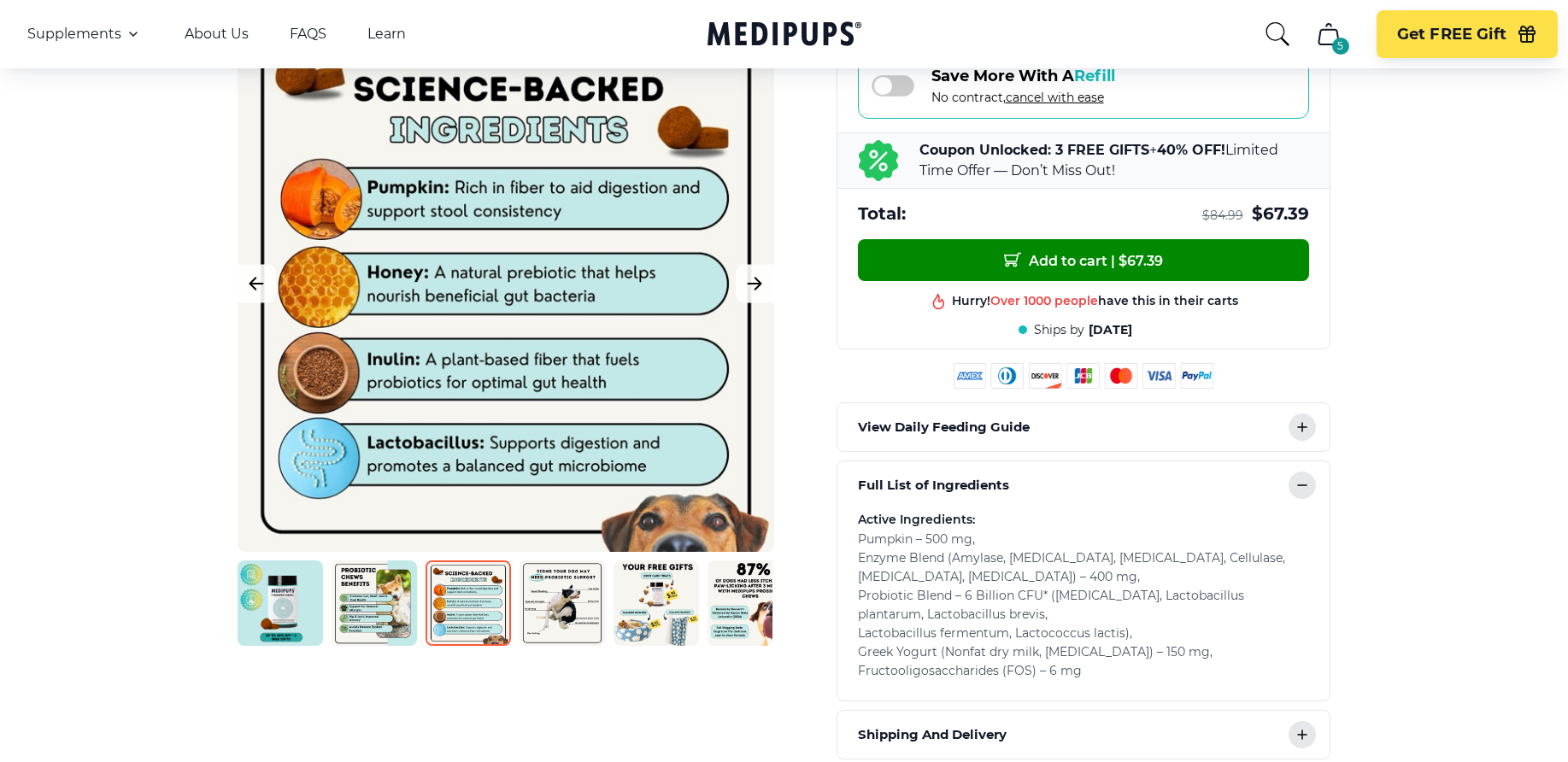
scroll to position [256, 0]
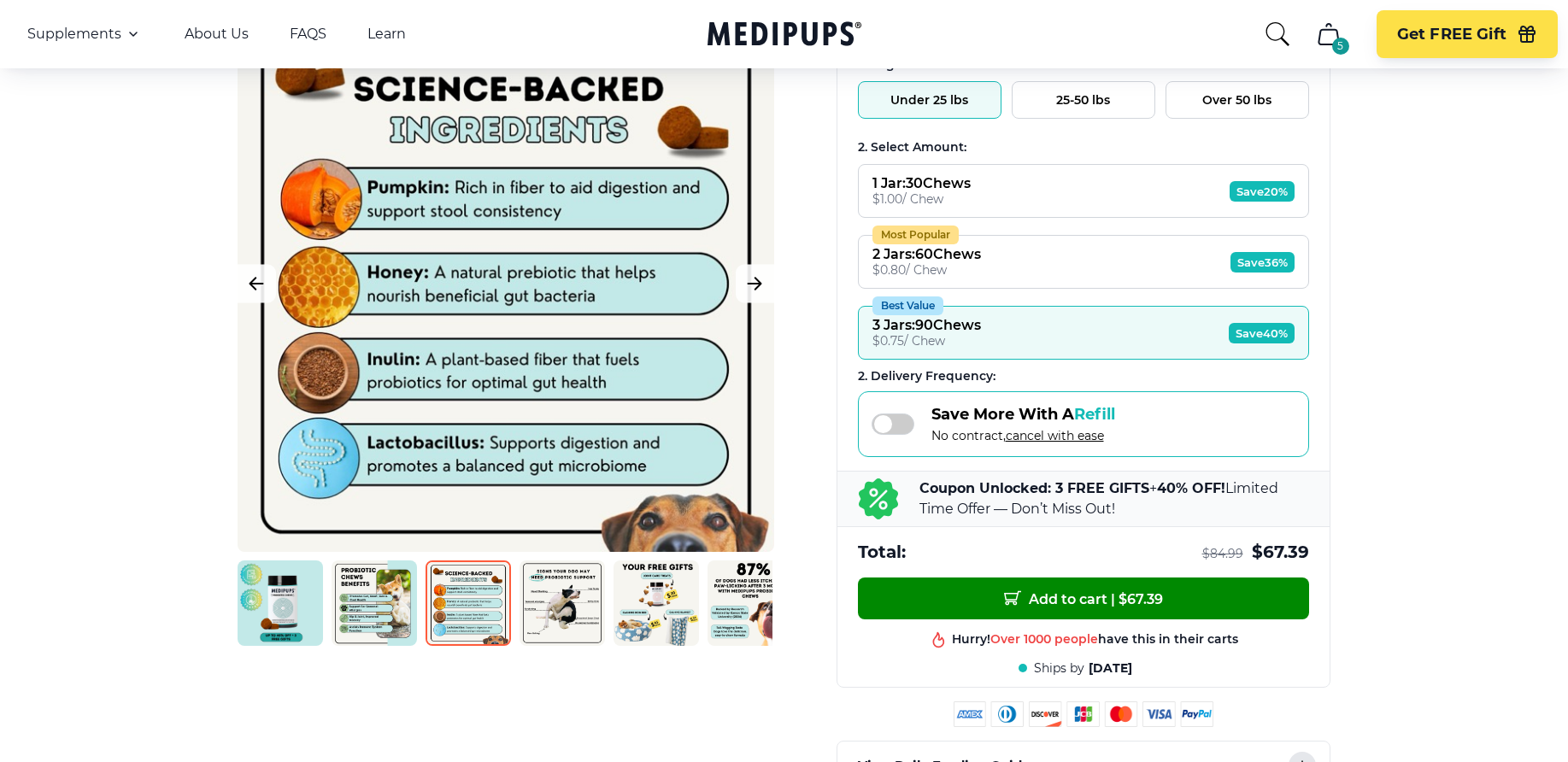
click at [1331, 33] on icon "cart" at bounding box center [1328, 33] width 27 height 27
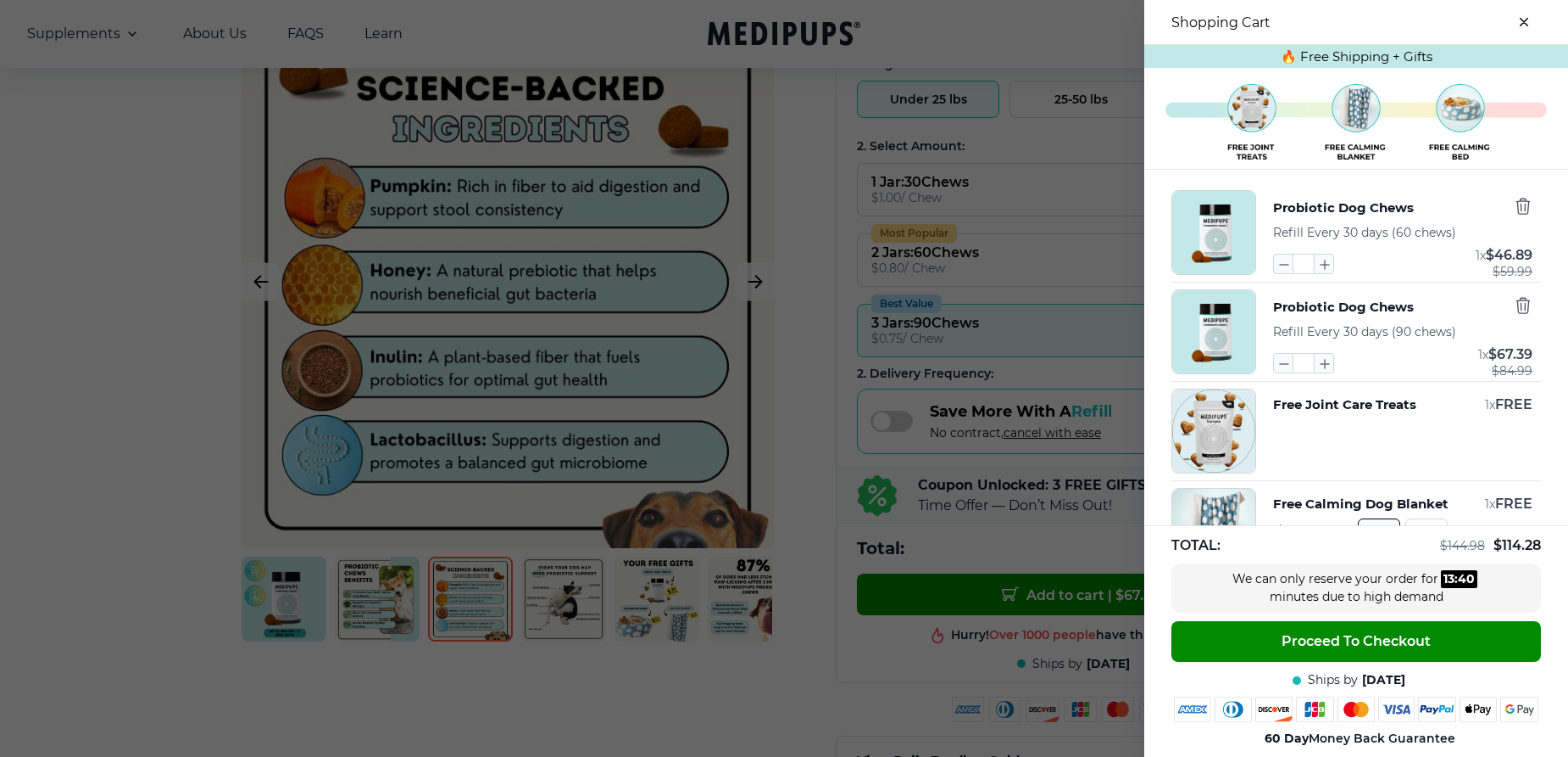
drag, startPoint x: 994, startPoint y: 46, endPoint x: 1071, endPoint y: 3, distance: 88.2
click at [994, 46] on div at bounding box center [784, 378] width 1568 height 757
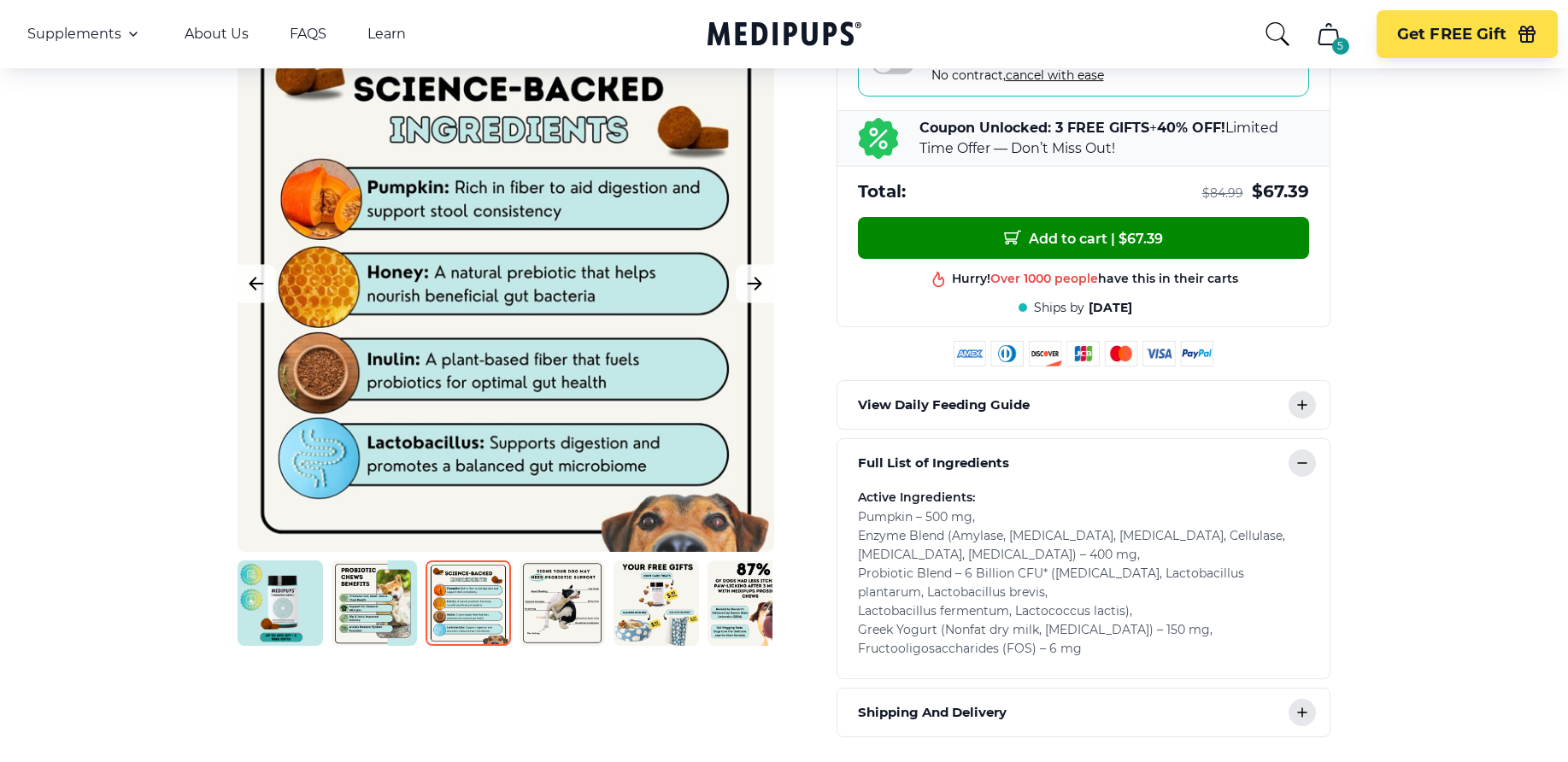
scroll to position [683, 0]
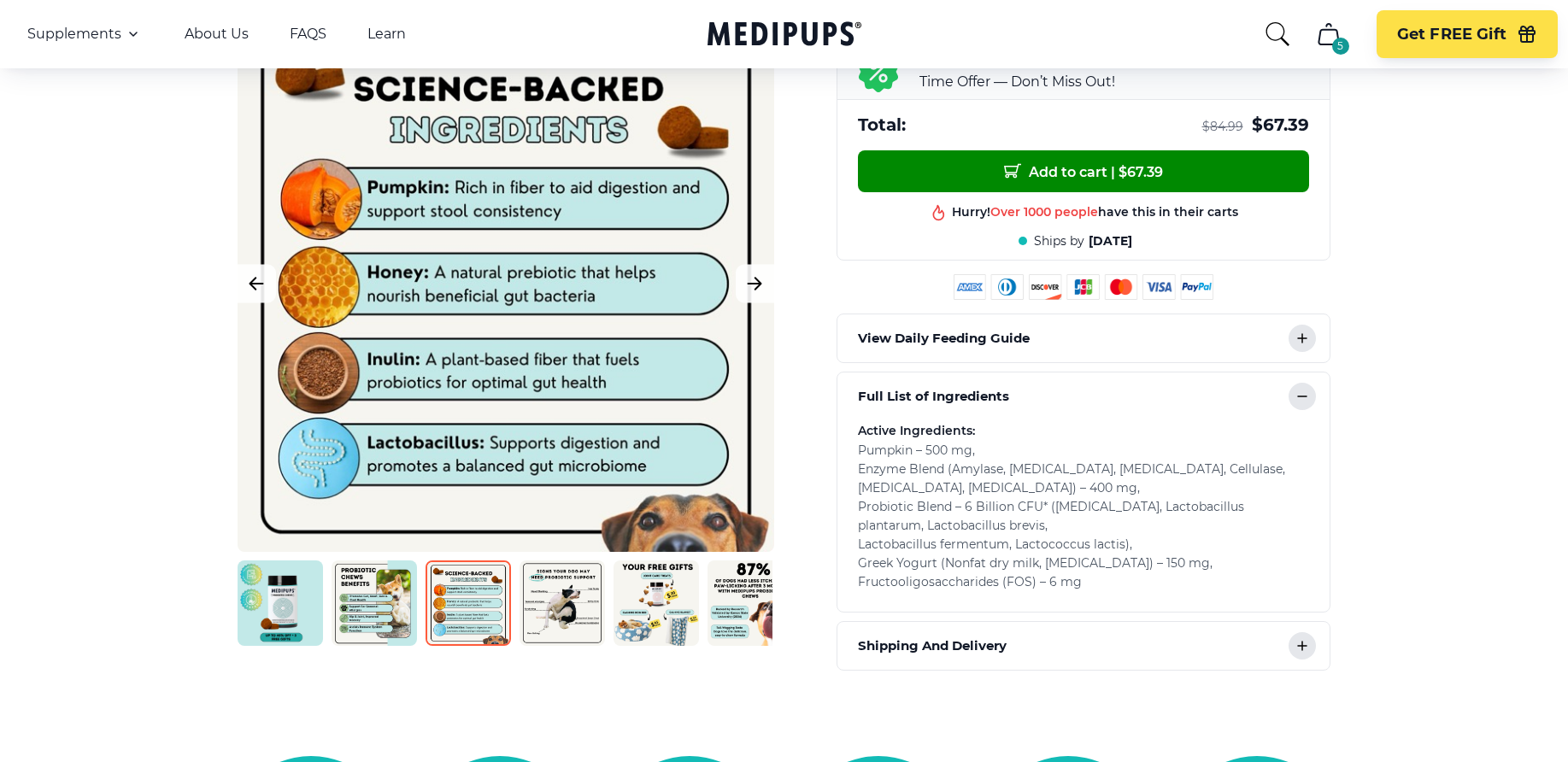
click at [1307, 334] on icon at bounding box center [1302, 337] width 20 height 20
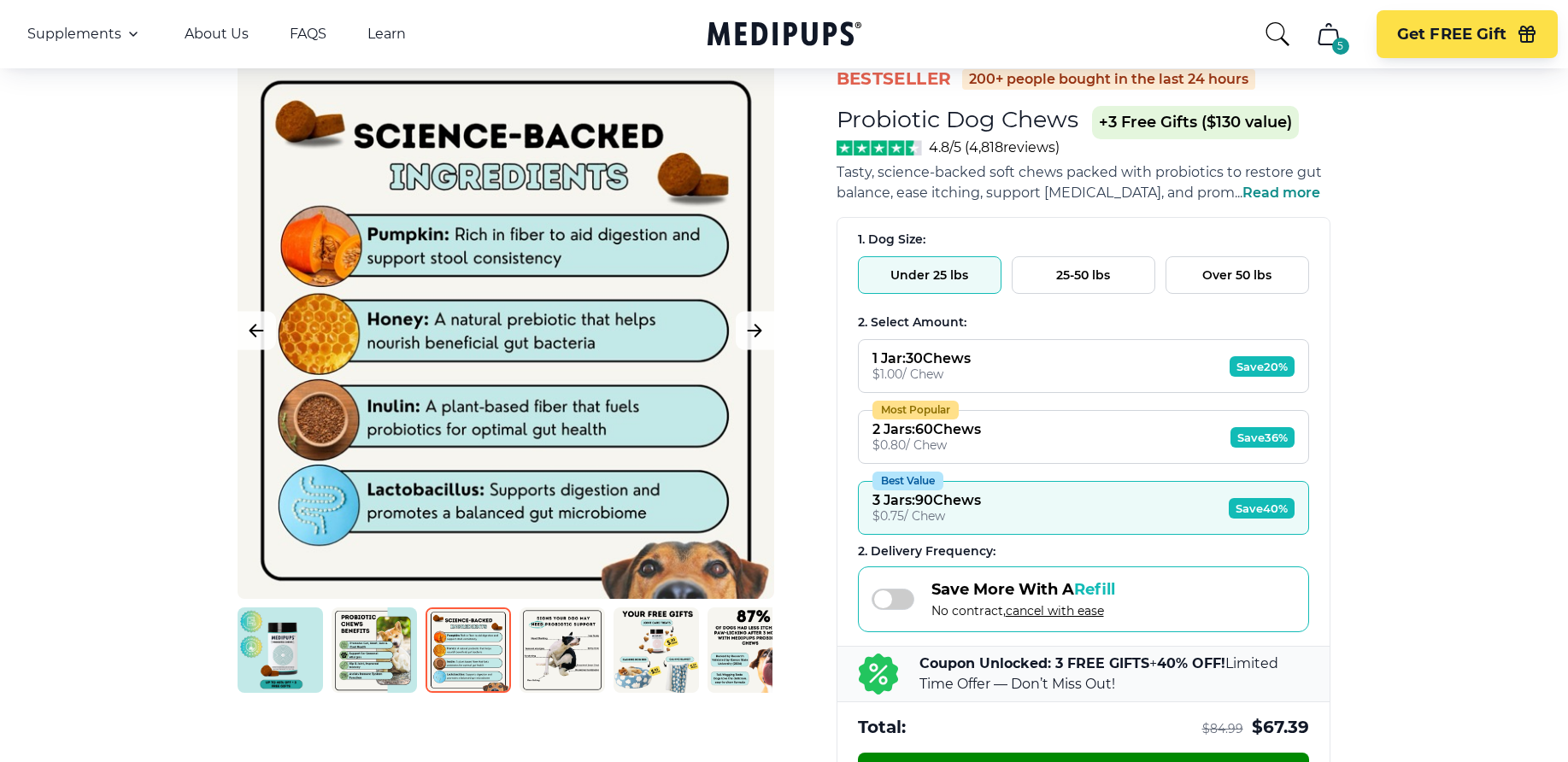
scroll to position [0, 0]
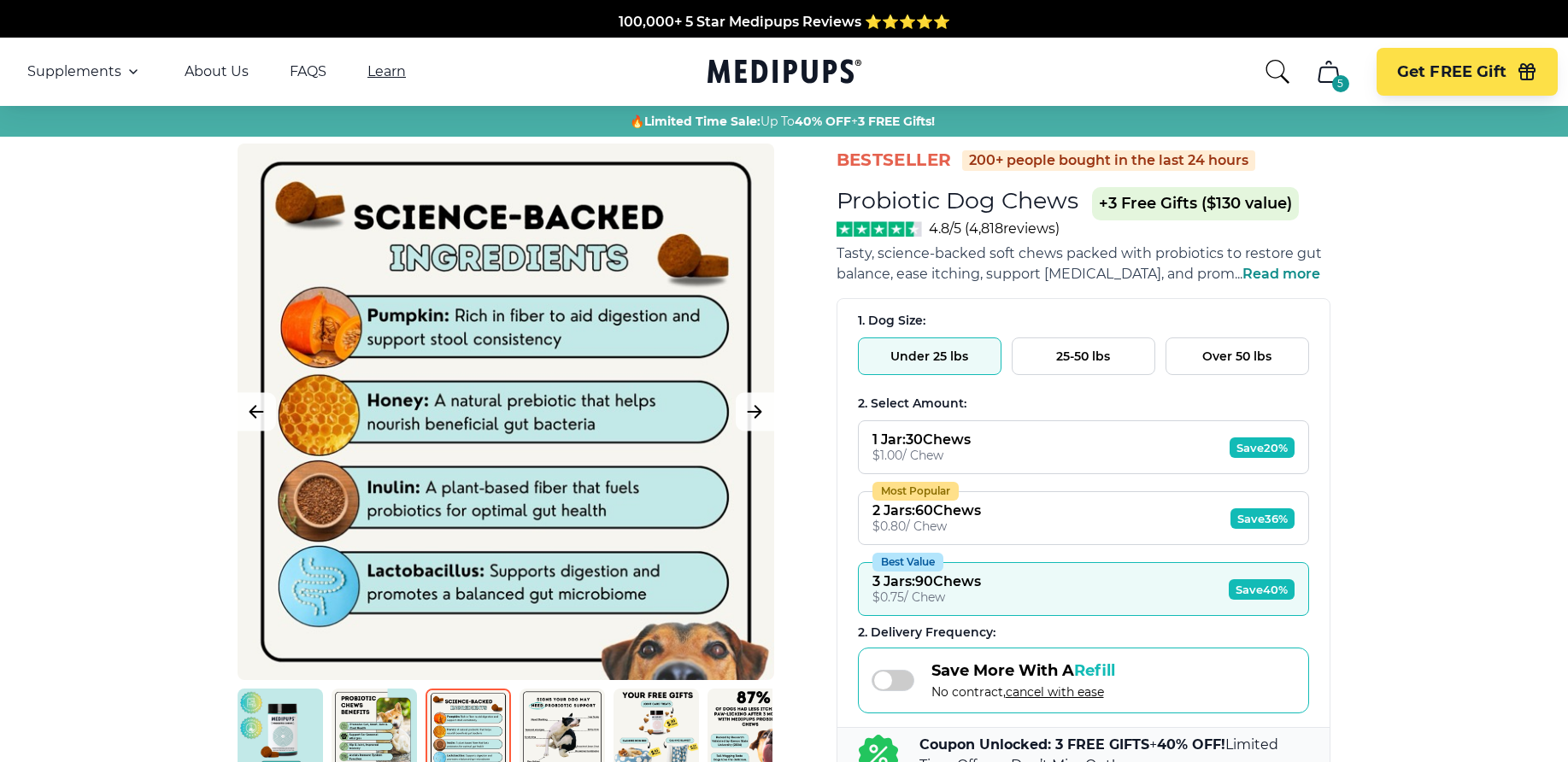
click at [389, 72] on link "Learn" at bounding box center [387, 71] width 39 height 17
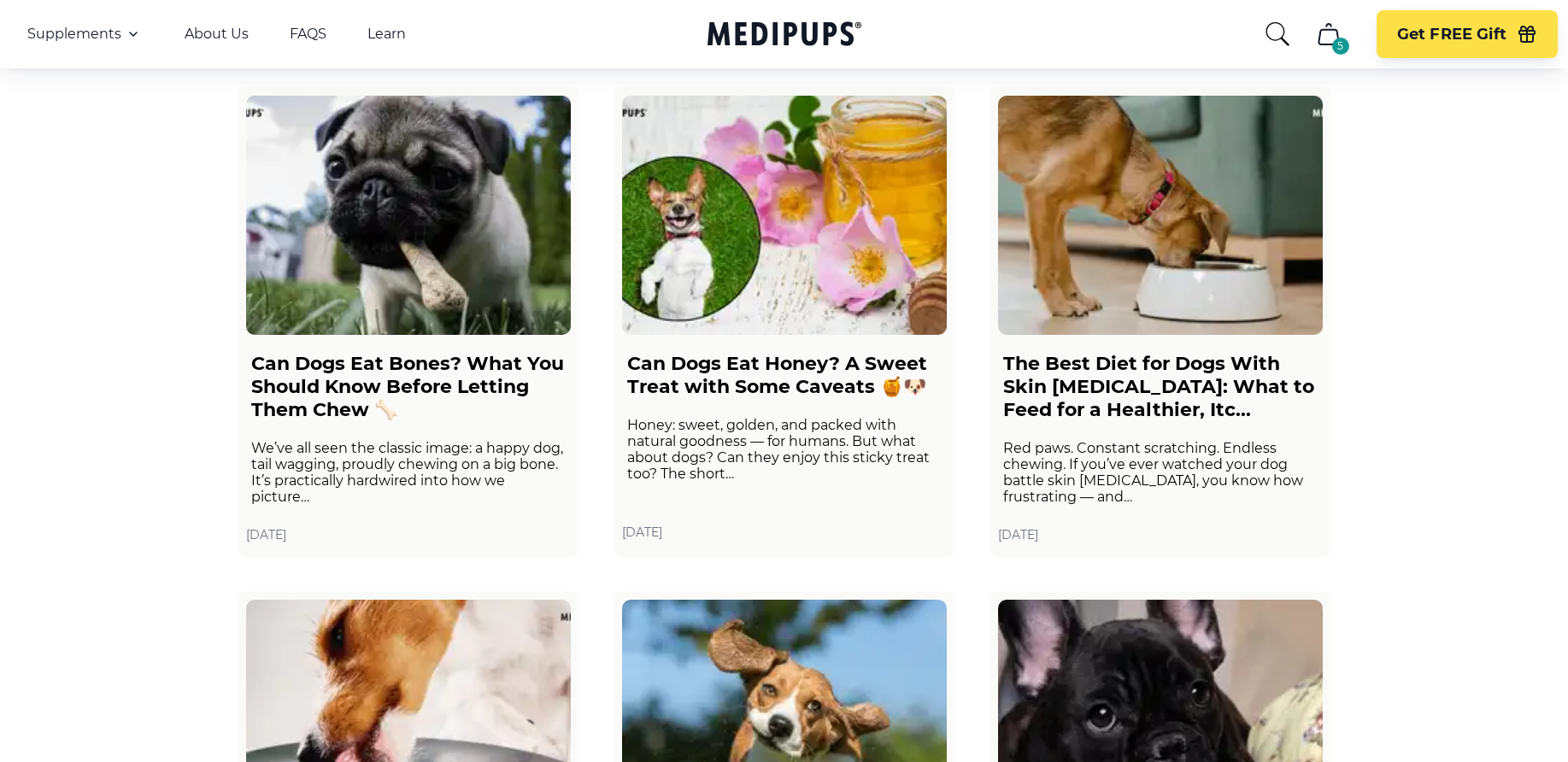
scroll to position [598, 0]
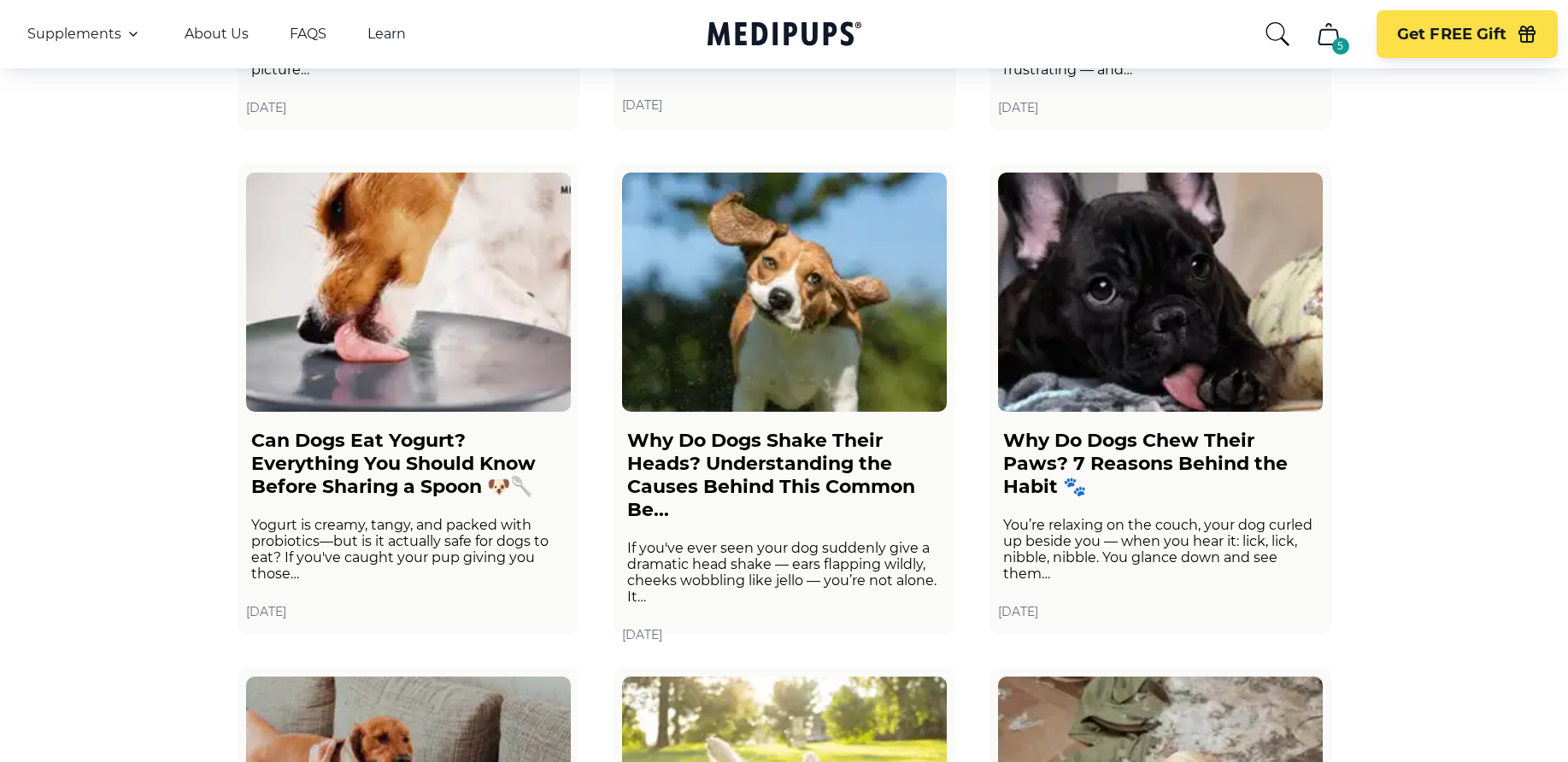
click at [1087, 467] on h2 "Why Do Dogs Chew Their Paws? 7 Reasons Behind the Habit 🐾" at bounding box center [1160, 463] width 314 height 69
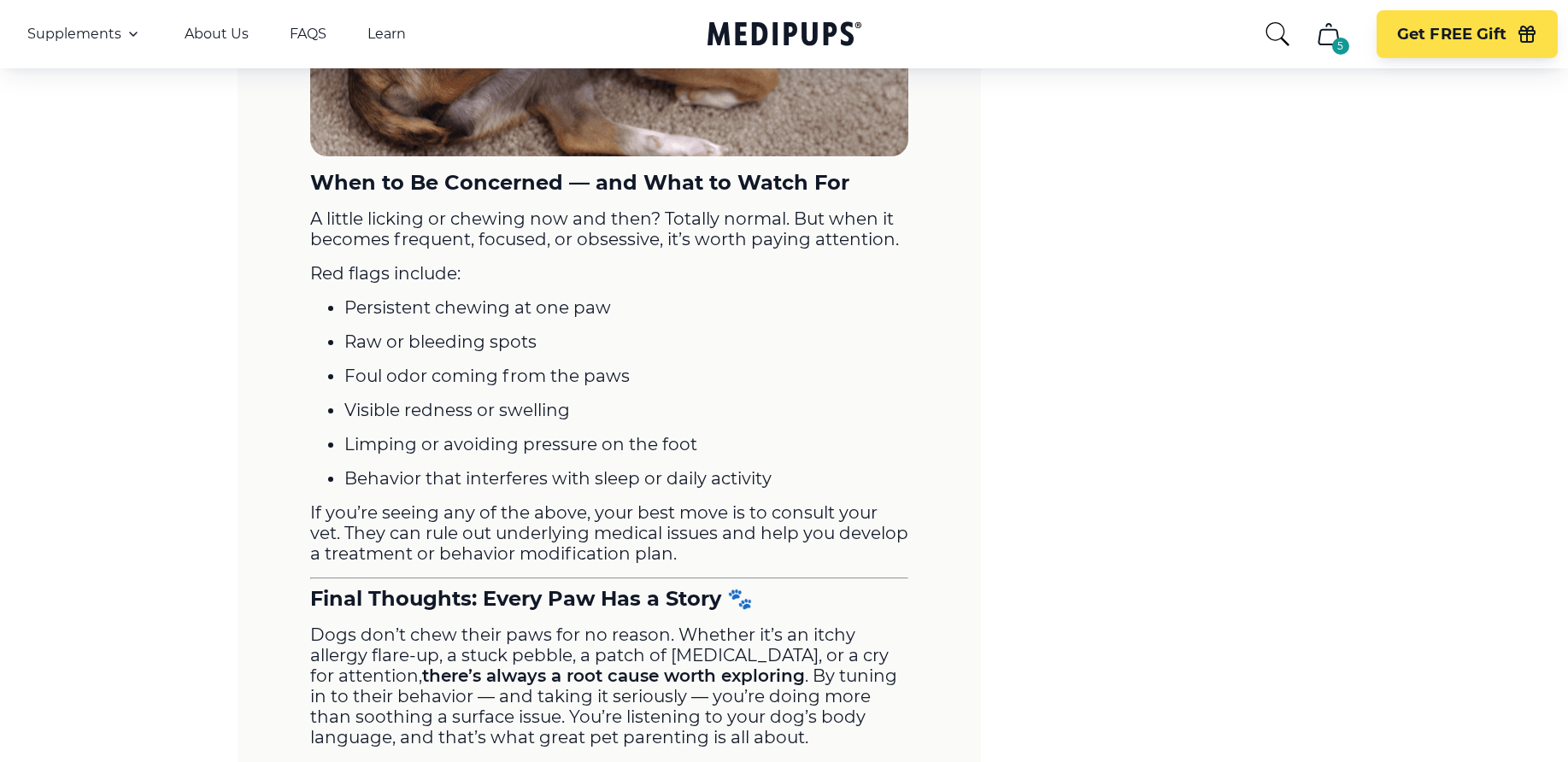
scroll to position [3501, 0]
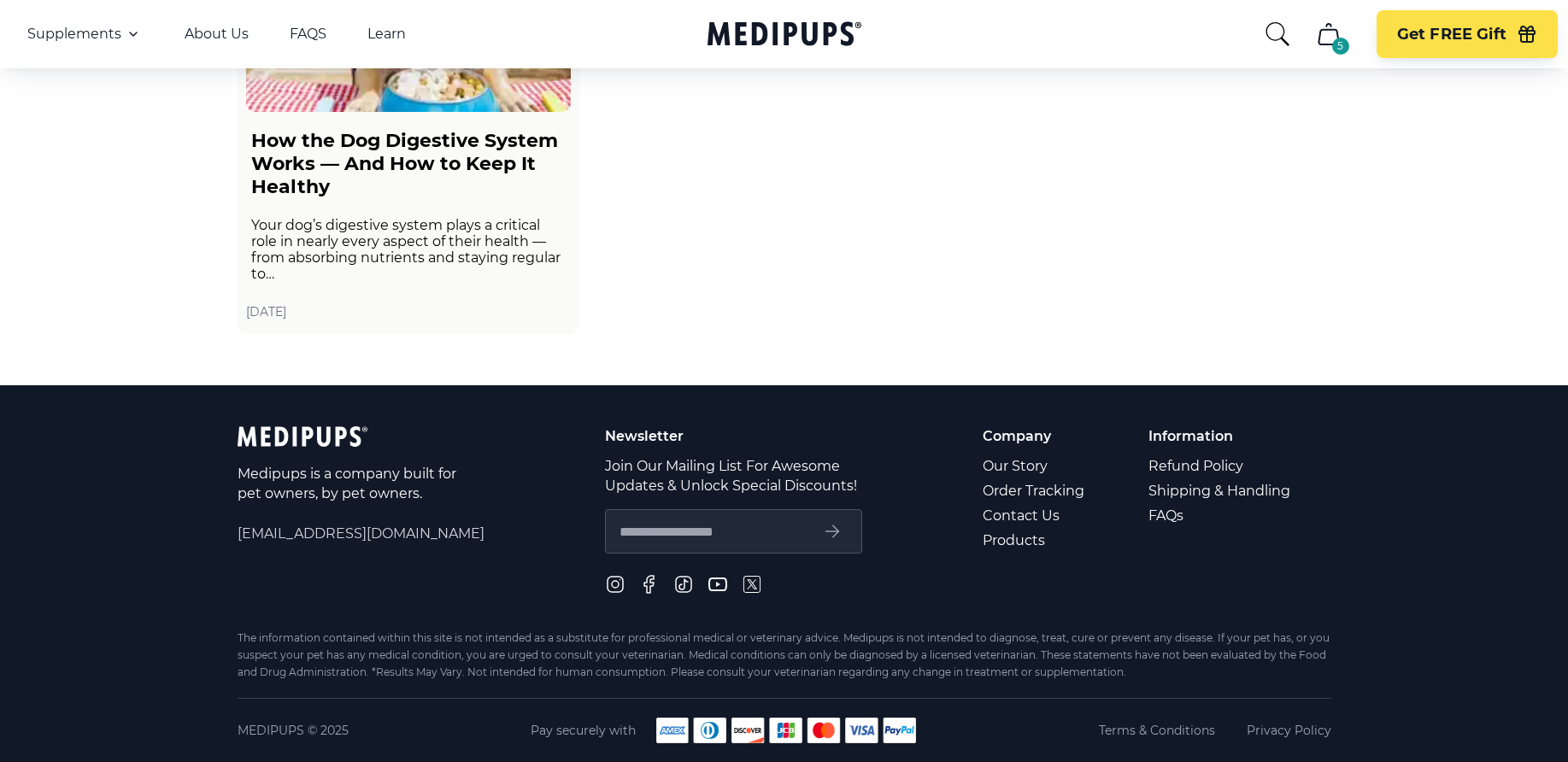
scroll to position [598, 0]
